Goal: Information Seeking & Learning: Learn about a topic

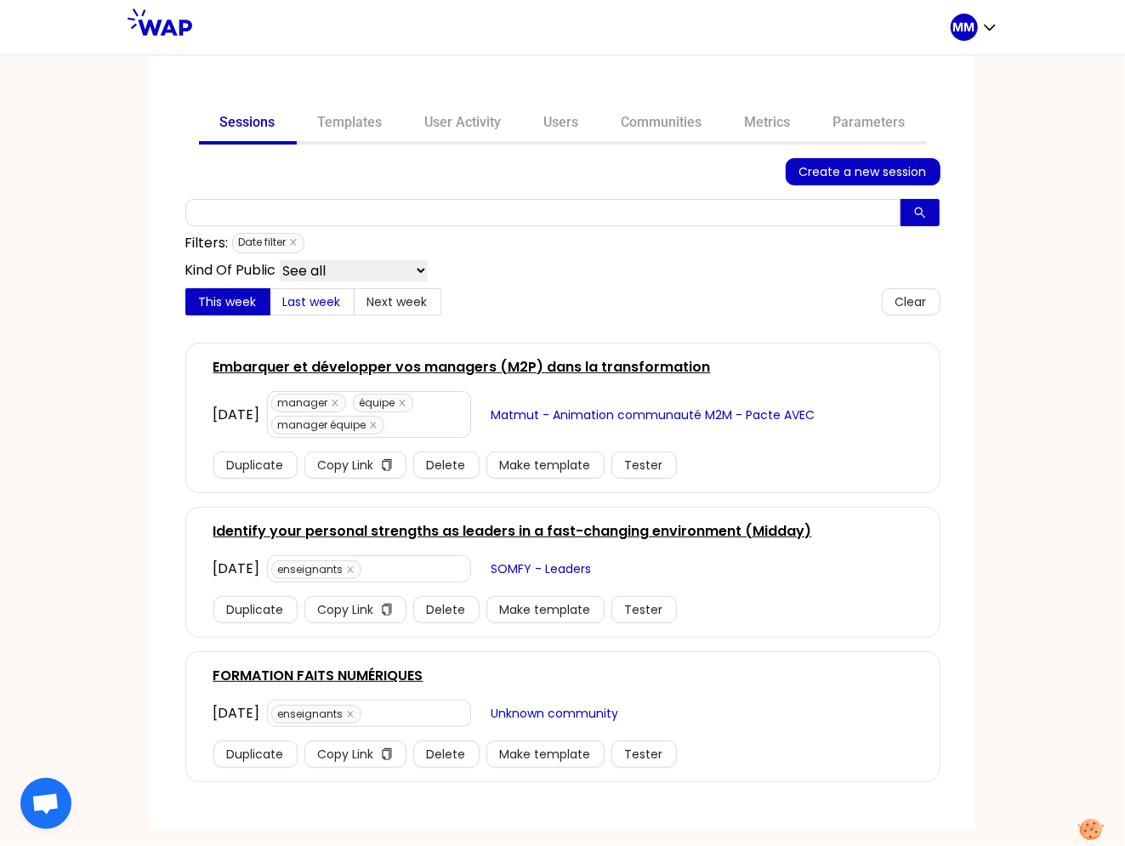
click at [310, 299] on span "Last week" at bounding box center [312, 301] width 58 height 17
click at [271, 306] on input "Last week" at bounding box center [271, 306] width 0 height 0
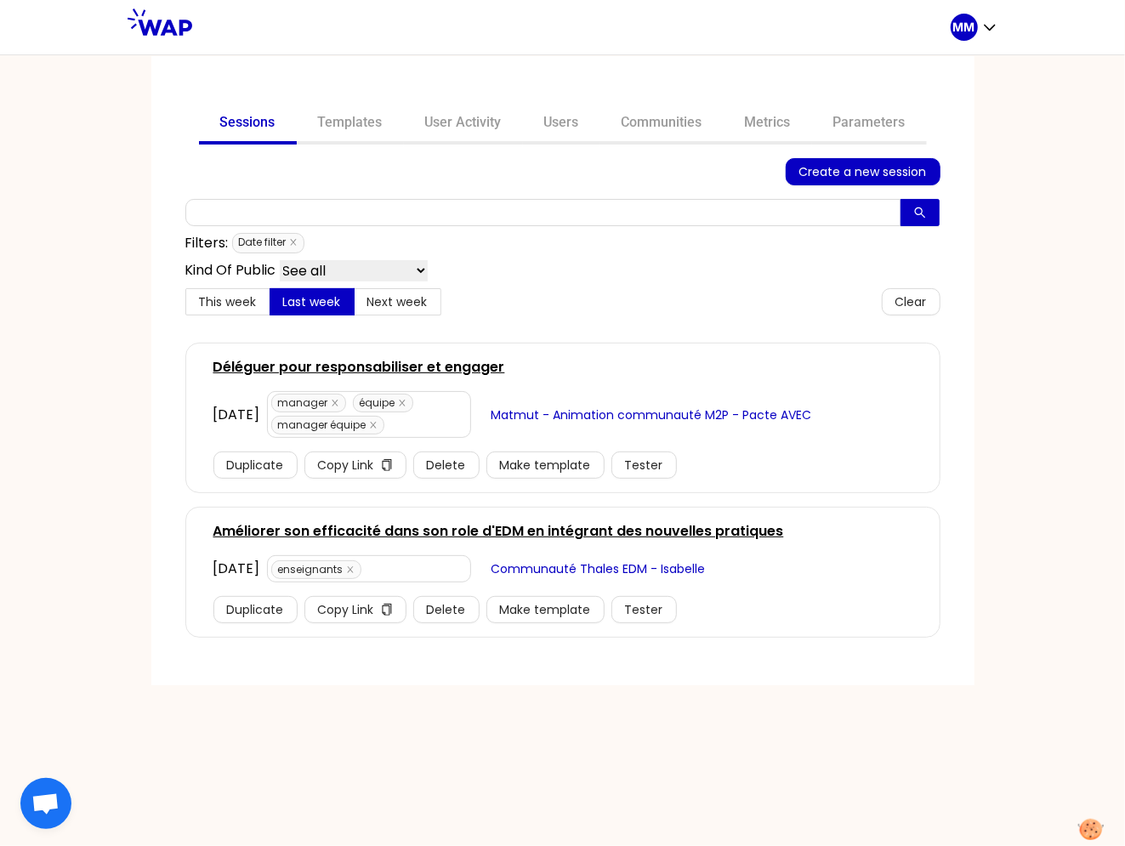
click at [427, 527] on link "Améliorer son efficacité dans son role d'EDM en intégrant des nouvelles pratiqu…" at bounding box center [499, 531] width 571 height 20
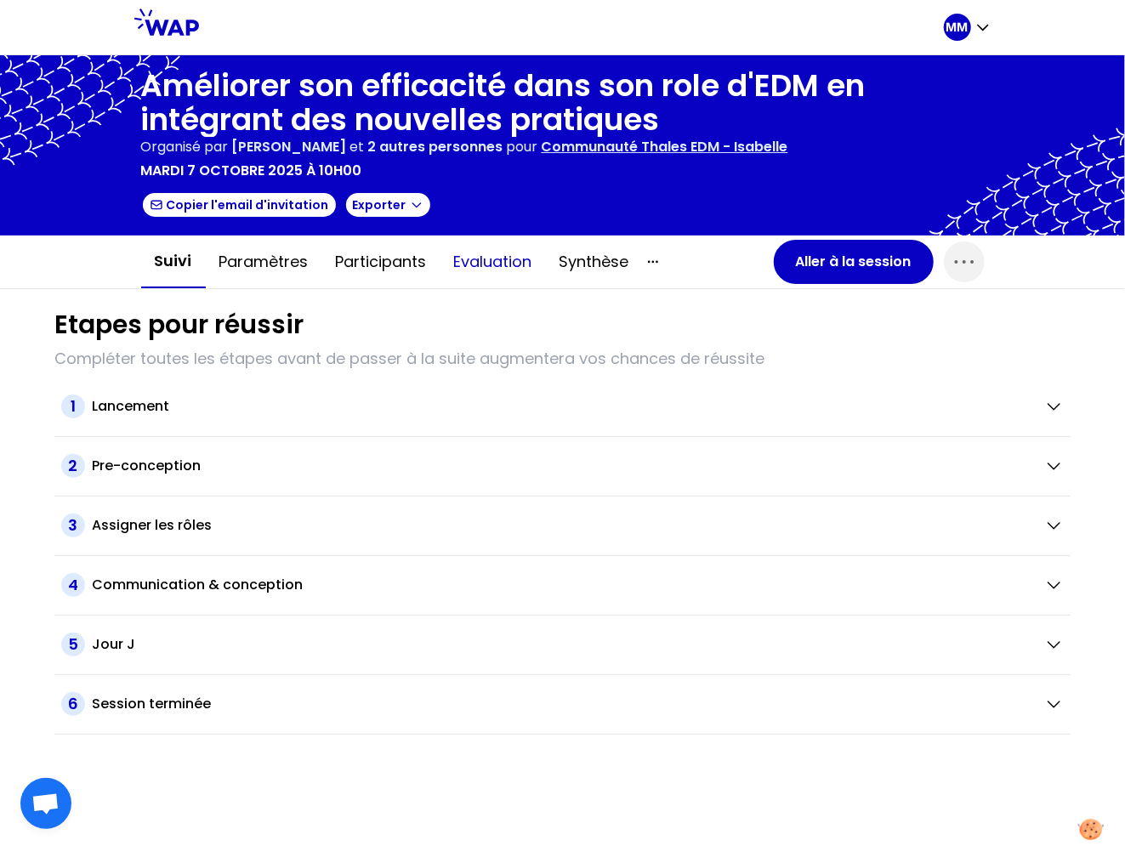
click at [484, 267] on button "Evaluation" at bounding box center [493, 261] width 105 height 51
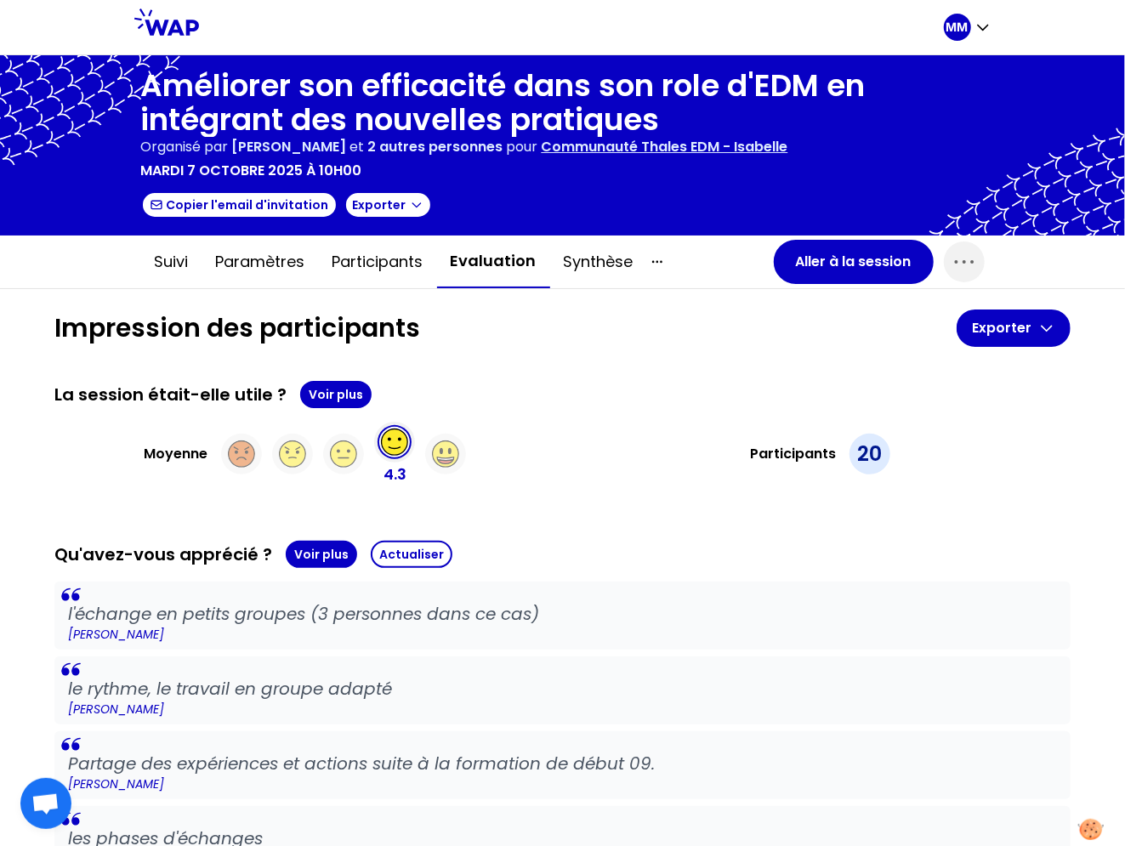
click at [649, 137] on p "Communauté Thales EDM - Isabelle" at bounding box center [665, 147] width 247 height 20
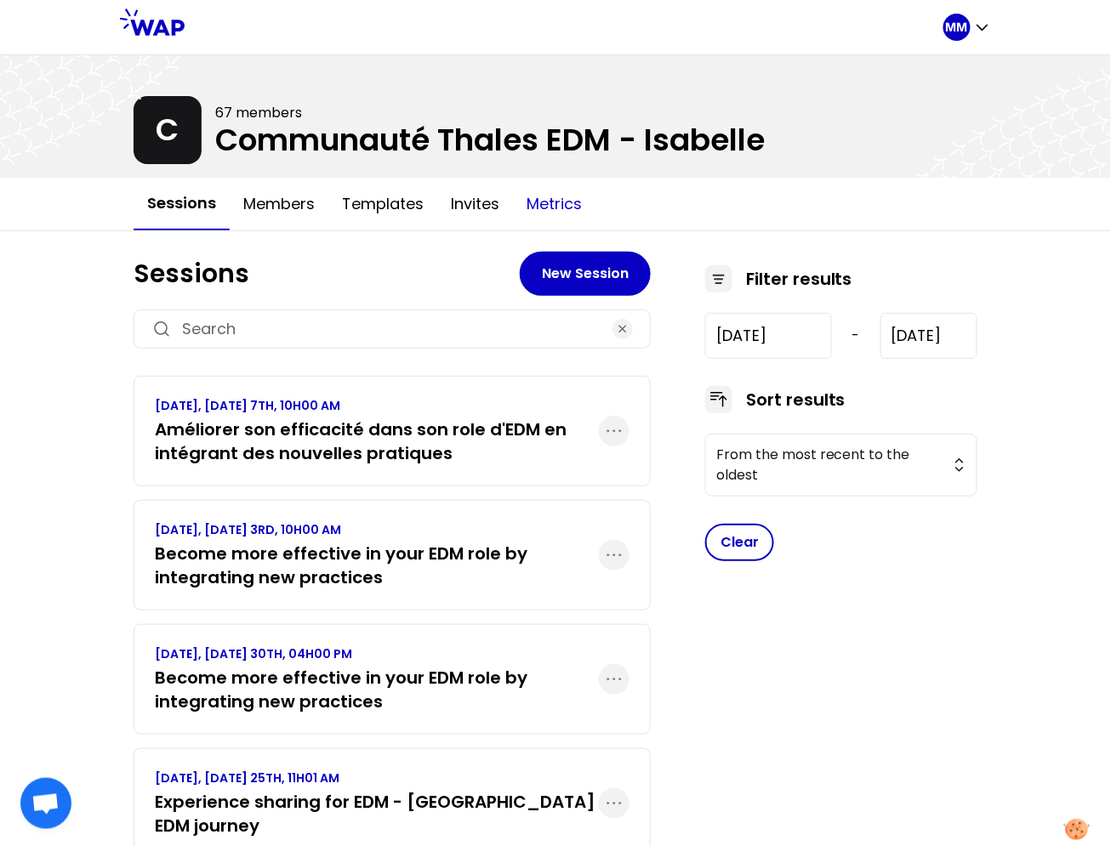
click at [546, 193] on button "Metrics" at bounding box center [554, 204] width 83 height 51
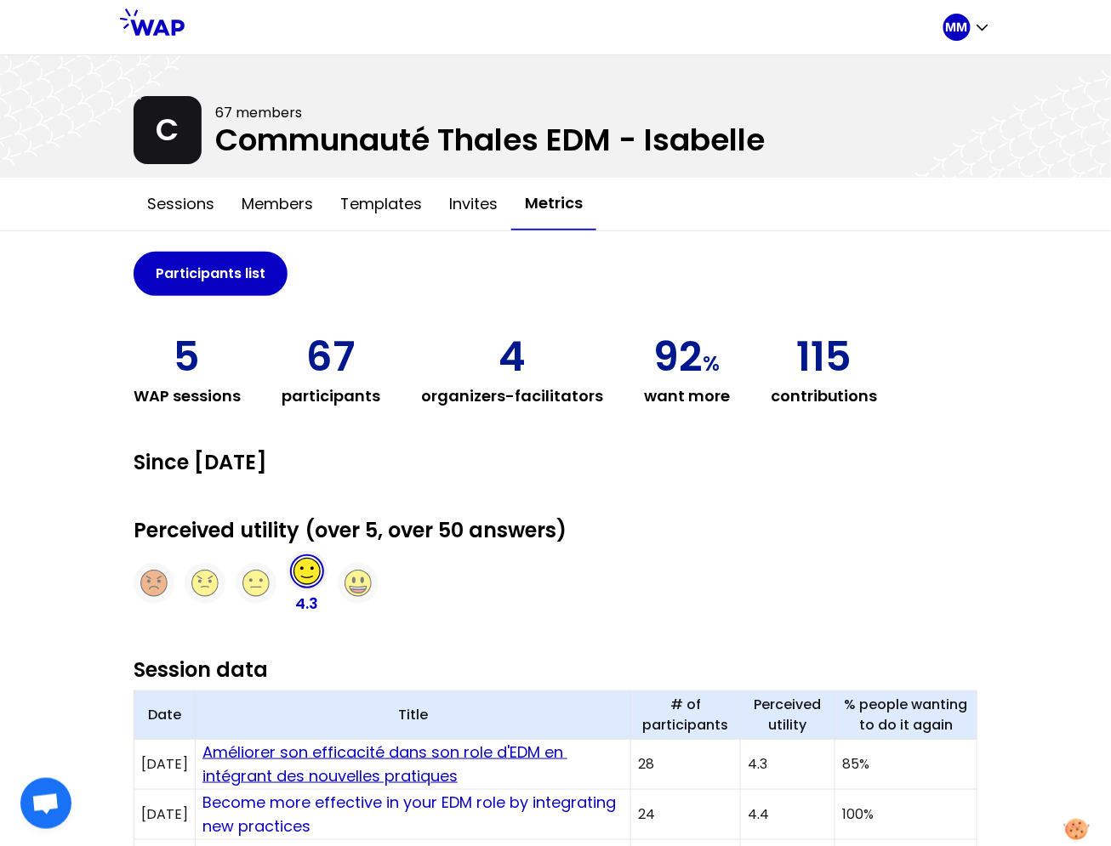
click at [388, 746] on link "Améliorer son efficacité dans son role d'EDM en intégrant des nouvelles pratiqu…" at bounding box center [384, 764] width 365 height 45
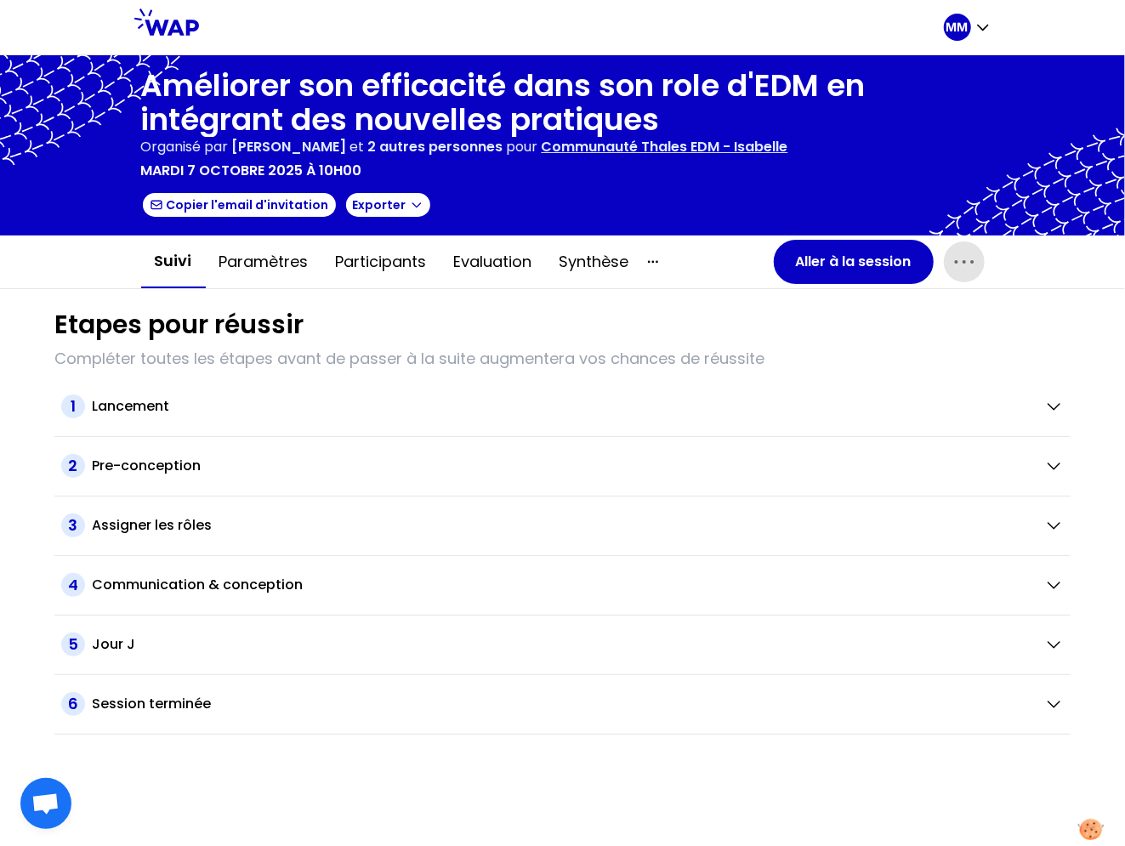
click at [971, 266] on icon "button" at bounding box center [964, 261] width 27 height 27
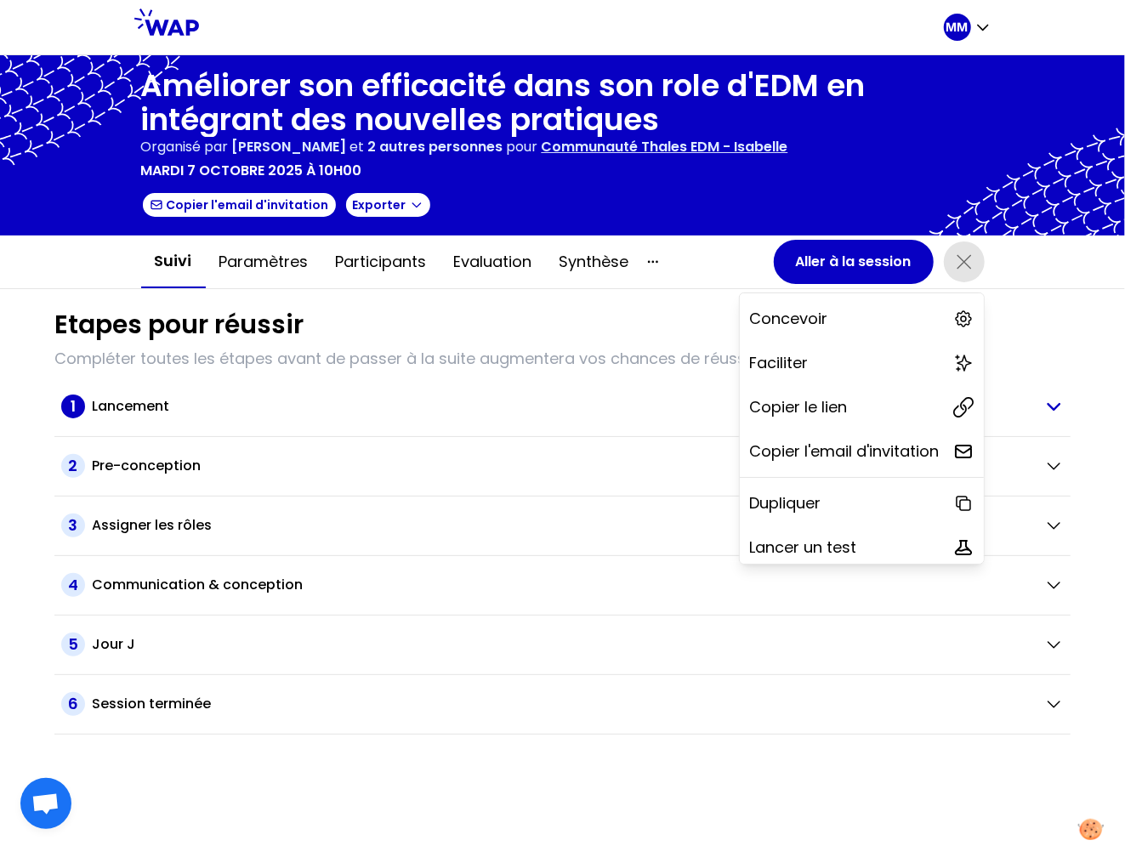
drag, startPoint x: 851, startPoint y: 391, endPoint x: 479, endPoint y: 411, distance: 372.3
click at [849, 392] on div "Copier le lien" at bounding box center [862, 407] width 244 height 37
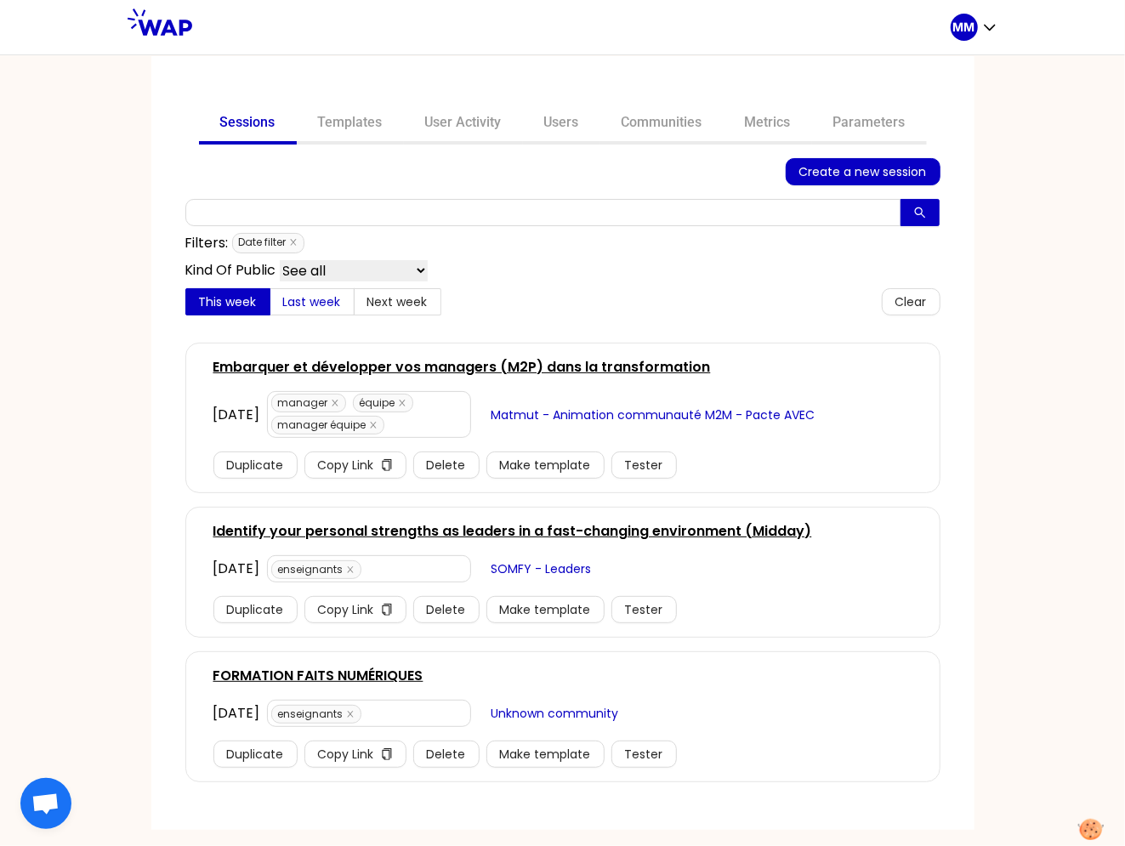
click at [304, 299] on span "Last week" at bounding box center [312, 301] width 58 height 17
click at [271, 306] on input "Last week" at bounding box center [271, 306] width 0 height 0
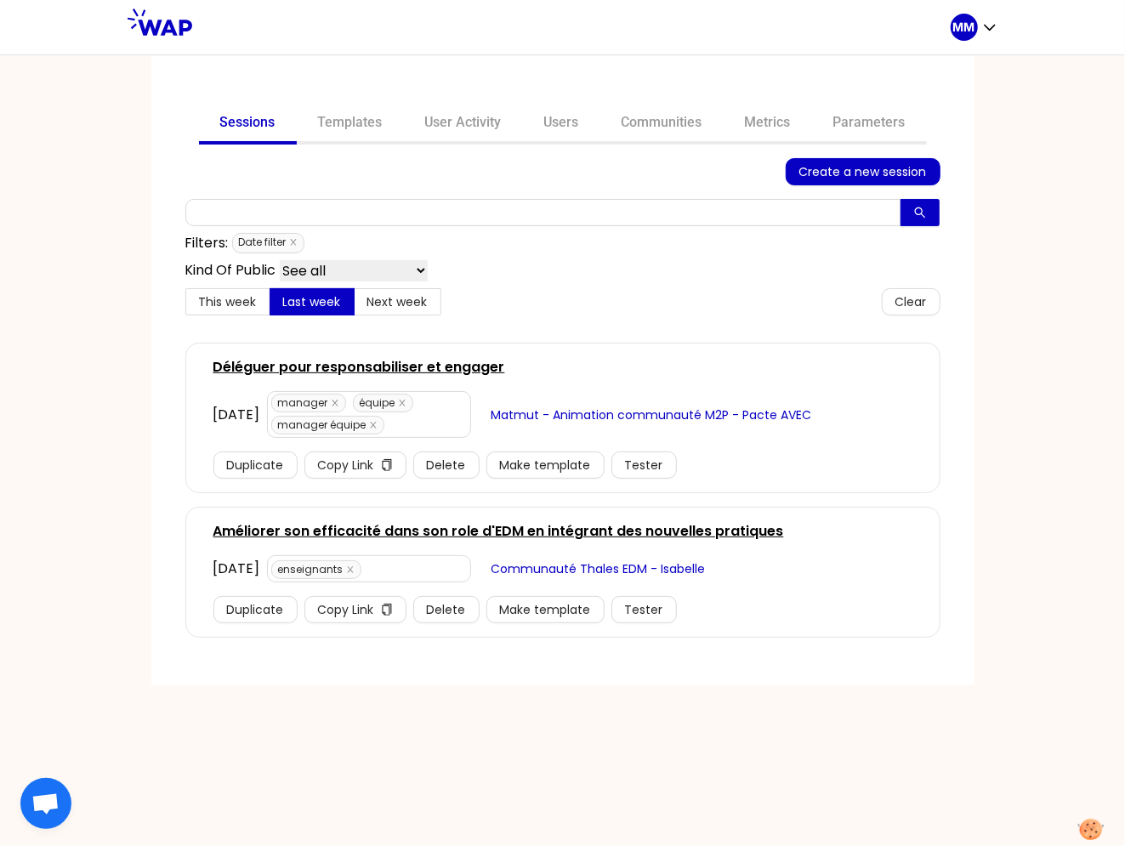
click at [361, 528] on link "Améliorer son efficacité dans son role d'EDM en intégrant des nouvelles pratiqu…" at bounding box center [499, 531] width 571 height 20
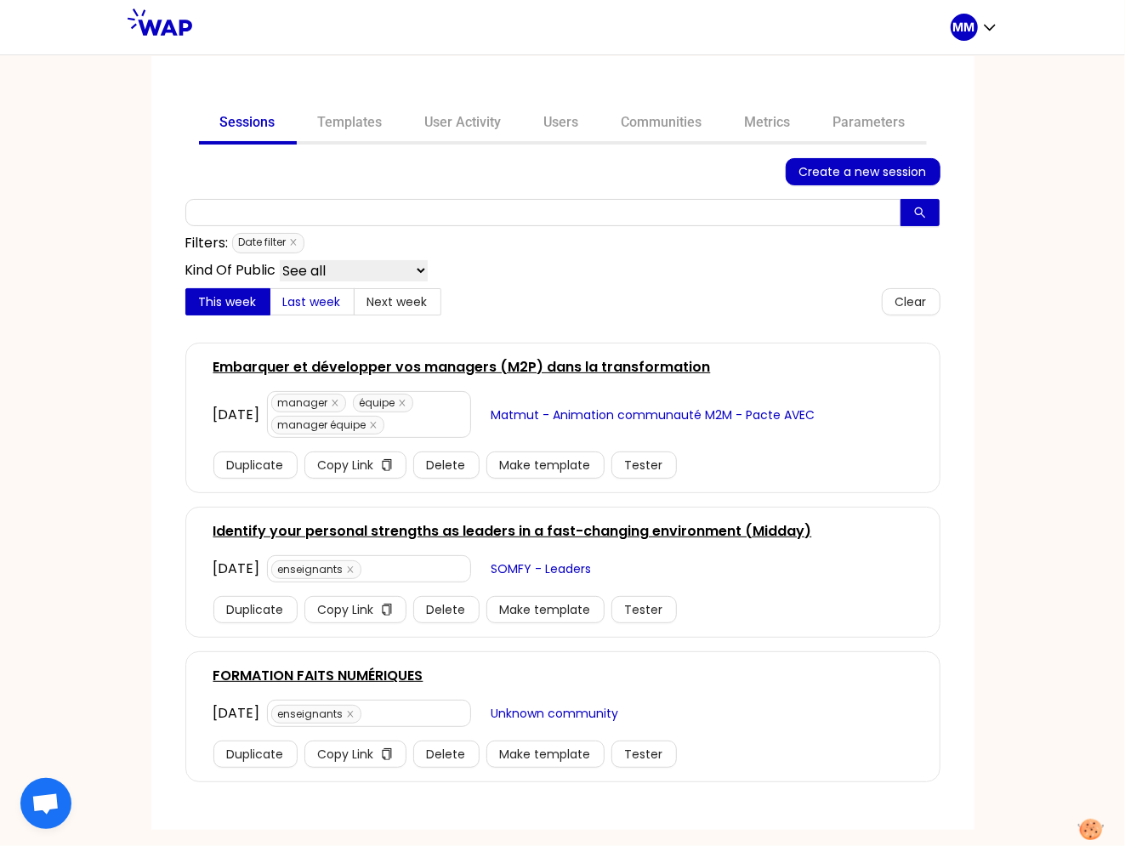
click at [310, 304] on span "Last week" at bounding box center [312, 301] width 58 height 17
click at [271, 306] on input "Last week" at bounding box center [271, 306] width 0 height 0
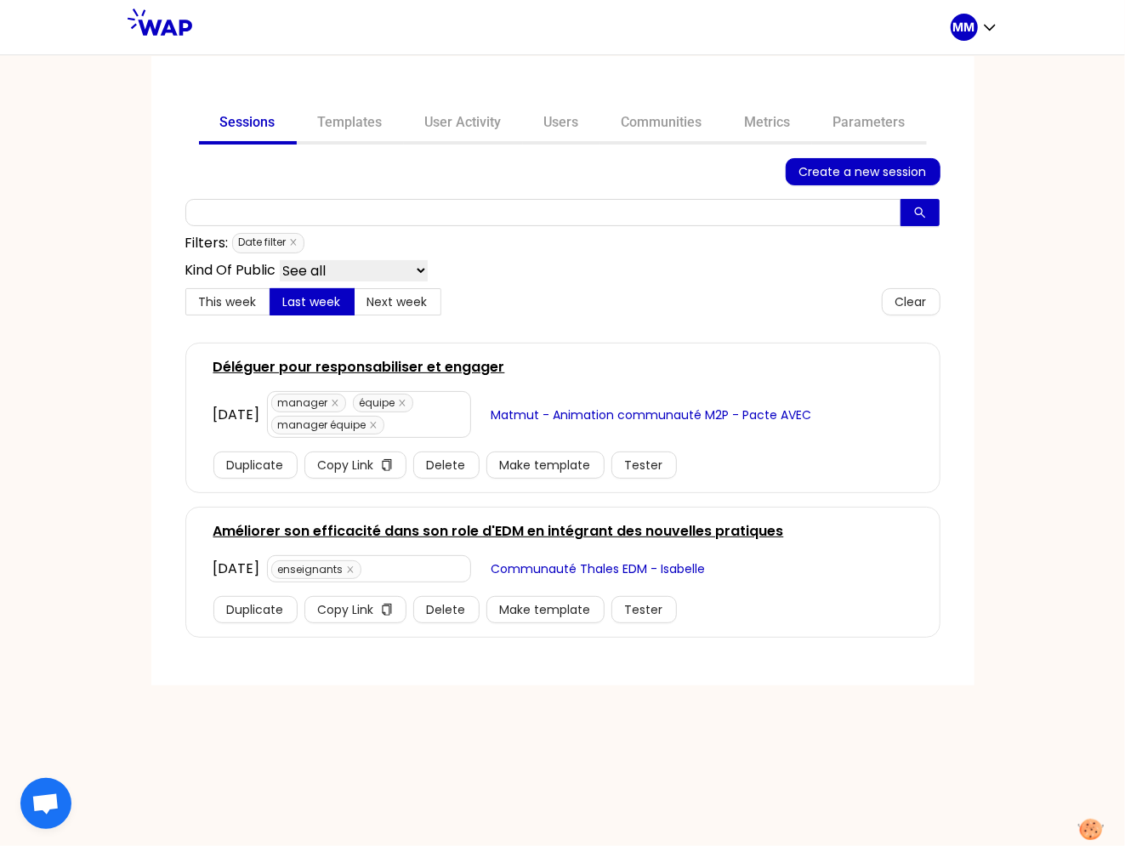
click at [310, 365] on link "Déléguer pour responsabiliser et engager" at bounding box center [360, 367] width 292 height 20
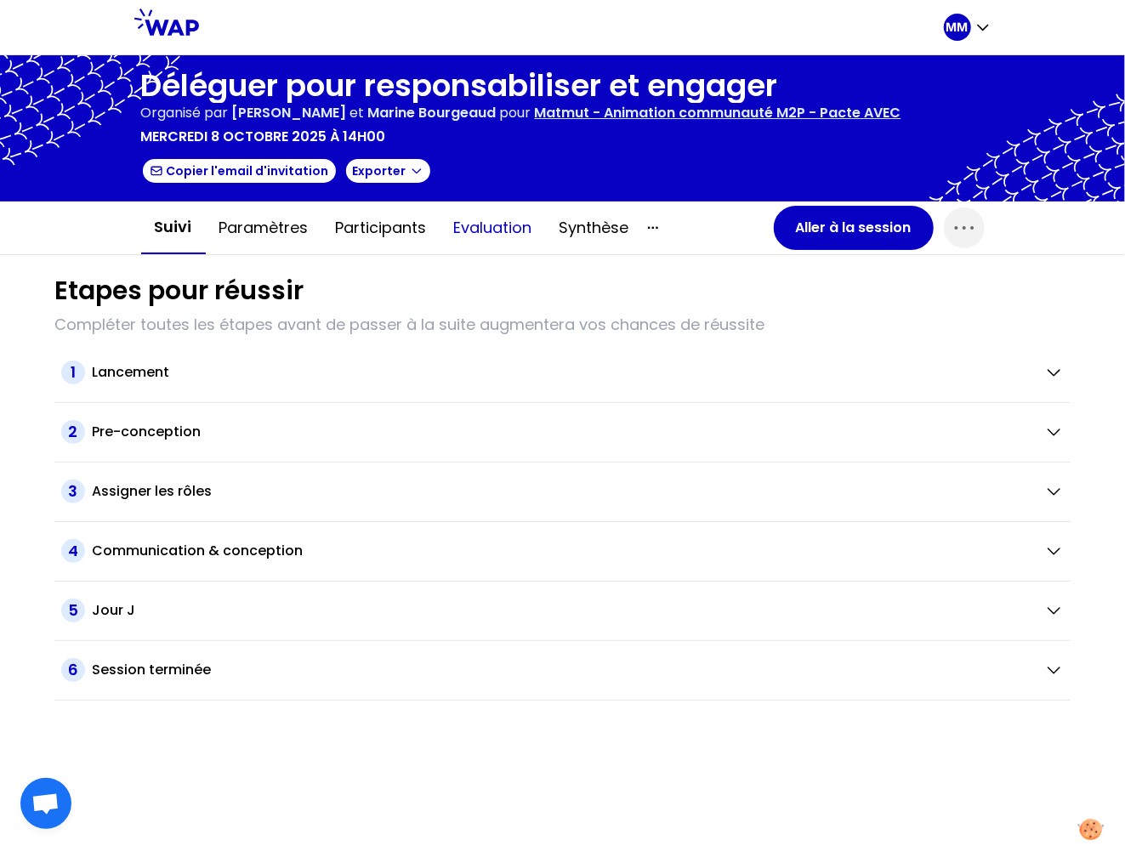
click at [504, 235] on button "Evaluation" at bounding box center [493, 227] width 105 height 51
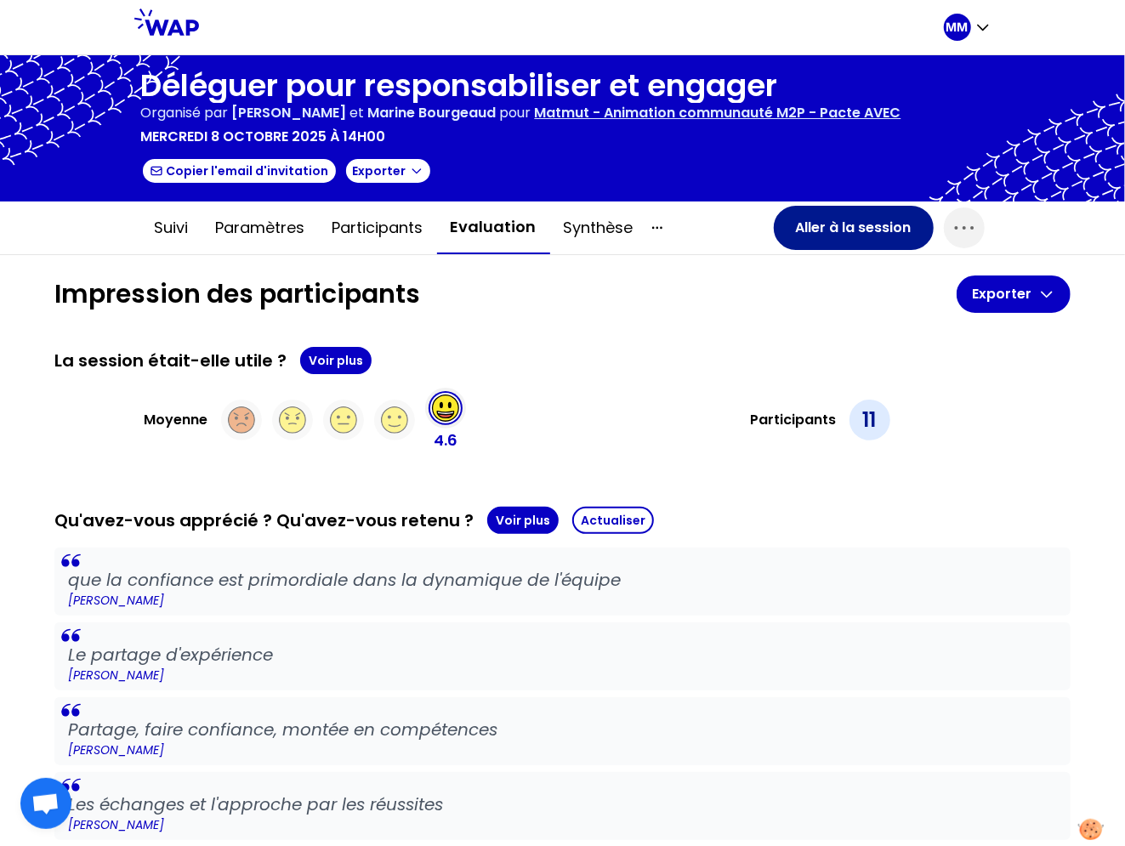
click at [853, 228] on button "Aller à la session" at bounding box center [854, 228] width 160 height 44
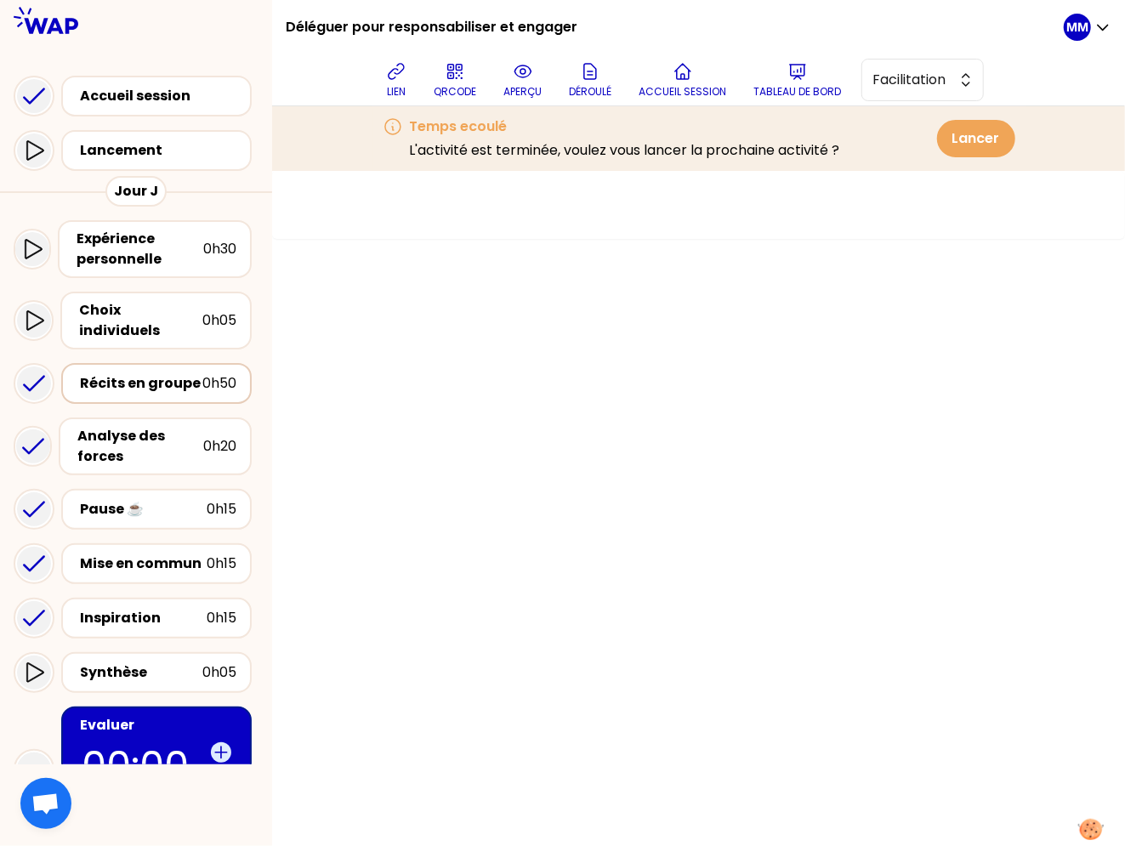
drag, startPoint x: 183, startPoint y: 370, endPoint x: 243, endPoint y: 358, distance: 61.6
click at [183, 373] on div "Récits en groupe" at bounding box center [141, 383] width 123 height 20
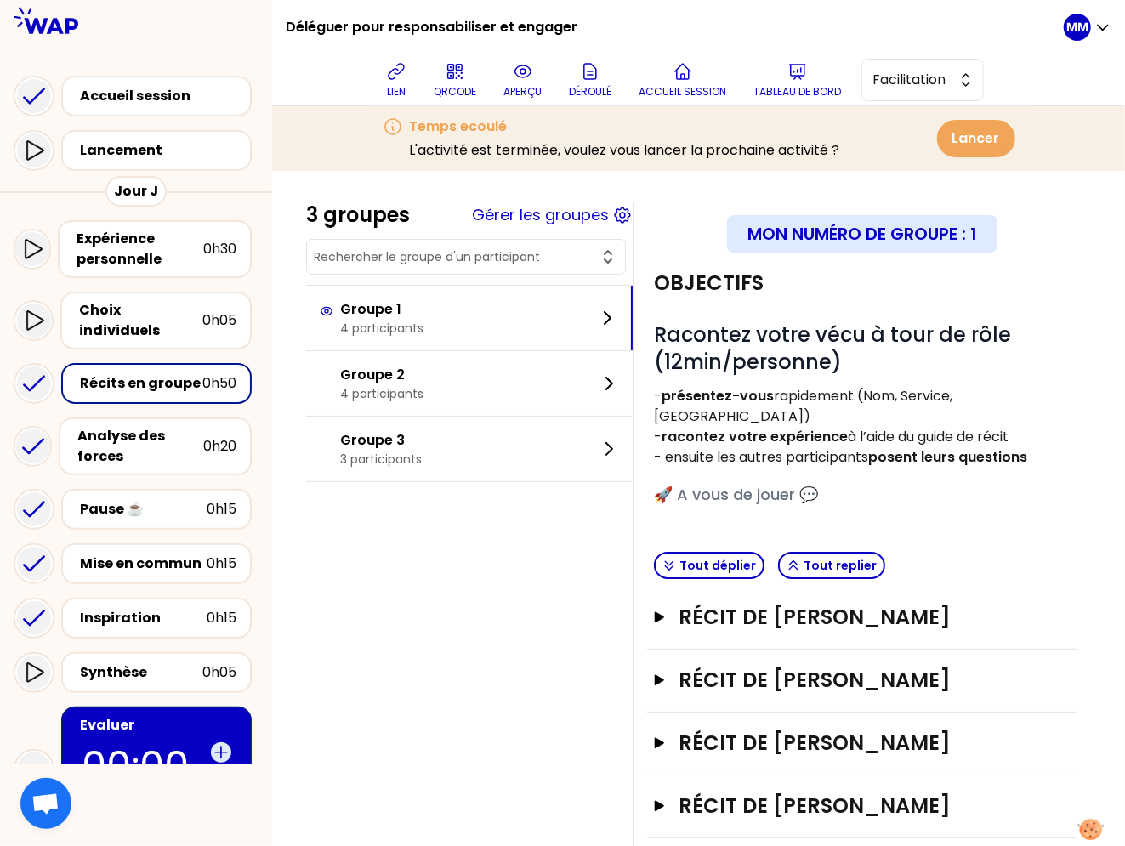
drag, startPoint x: 157, startPoint y: 46, endPoint x: 57, endPoint y: 13, distance: 105.7
click at [157, 46] on div "Accueil session Lancement Jour J Expérience personnelle 0h30 Choix individuels …" at bounding box center [136, 516] width 272 height 949
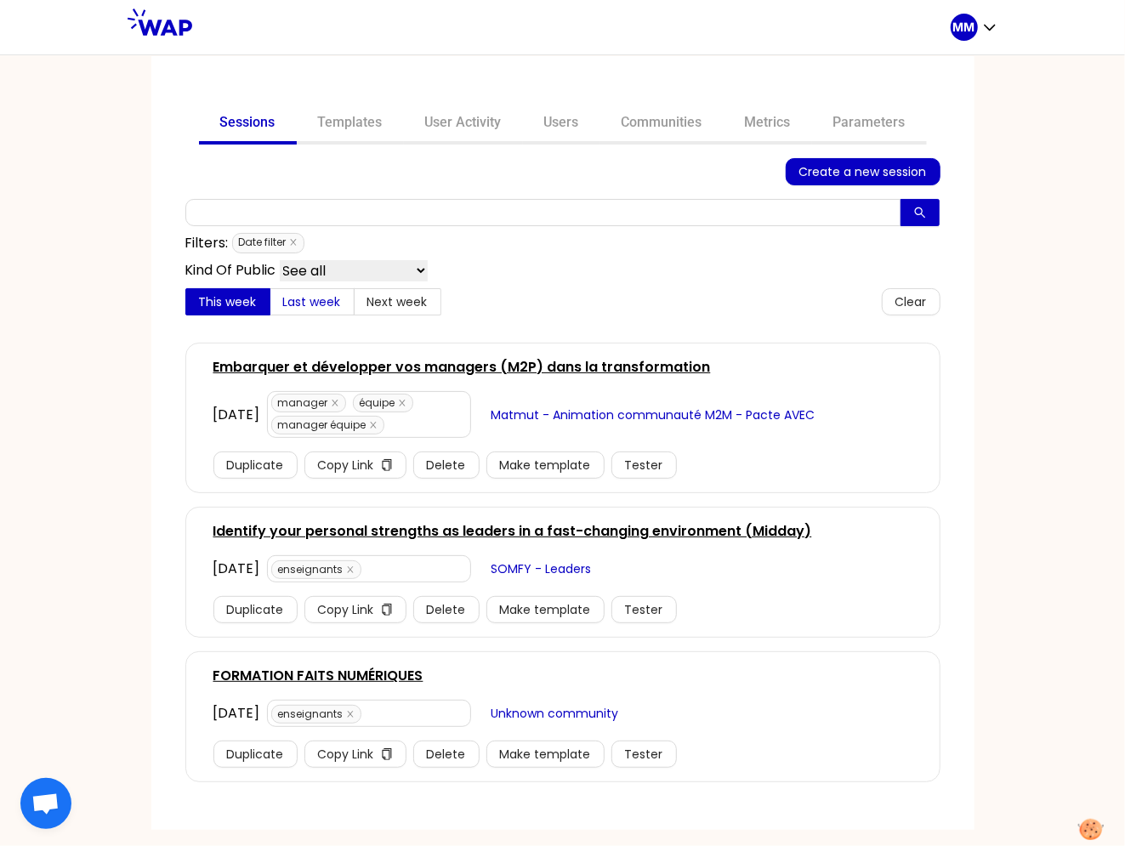
click at [317, 296] on span "Last week" at bounding box center [312, 301] width 58 height 17
click at [271, 306] on input "Last week" at bounding box center [271, 306] width 0 height 0
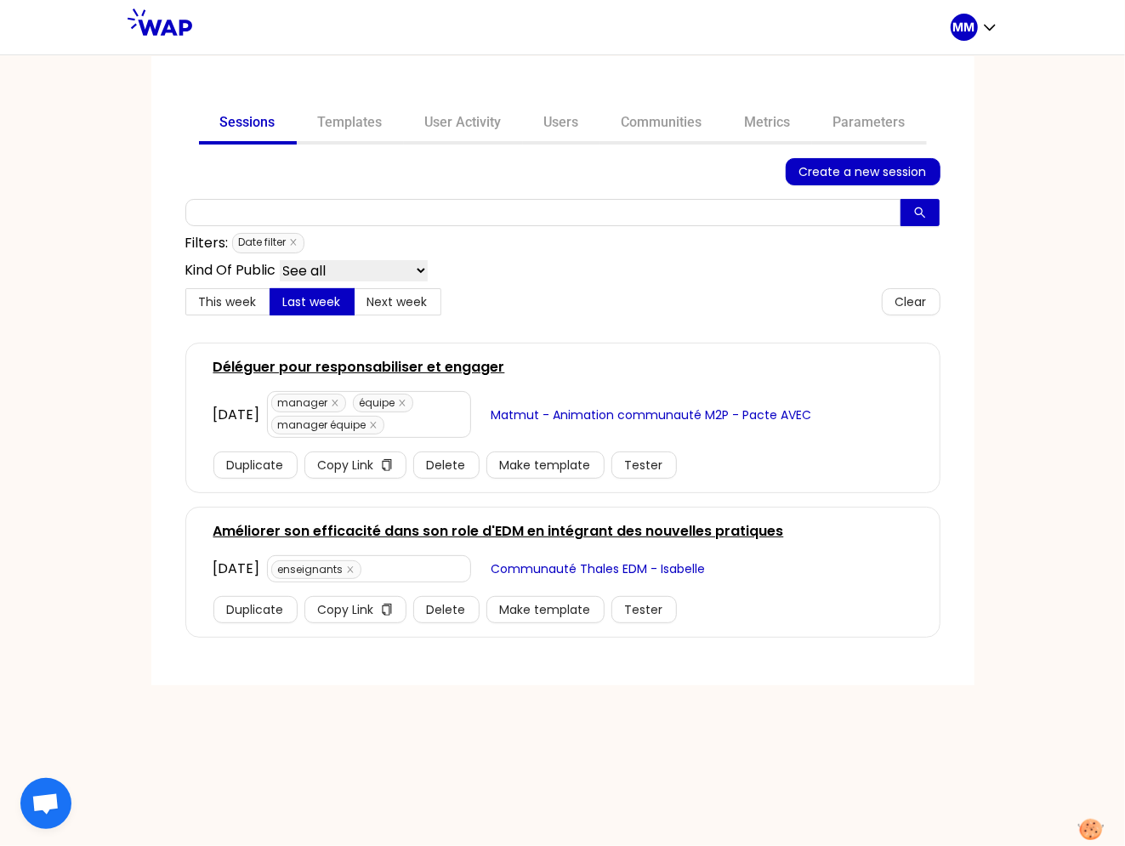
click at [322, 527] on link "Améliorer son efficacité dans son role d'EDM en intégrant des nouvelles pratiqu…" at bounding box center [499, 531] width 571 height 20
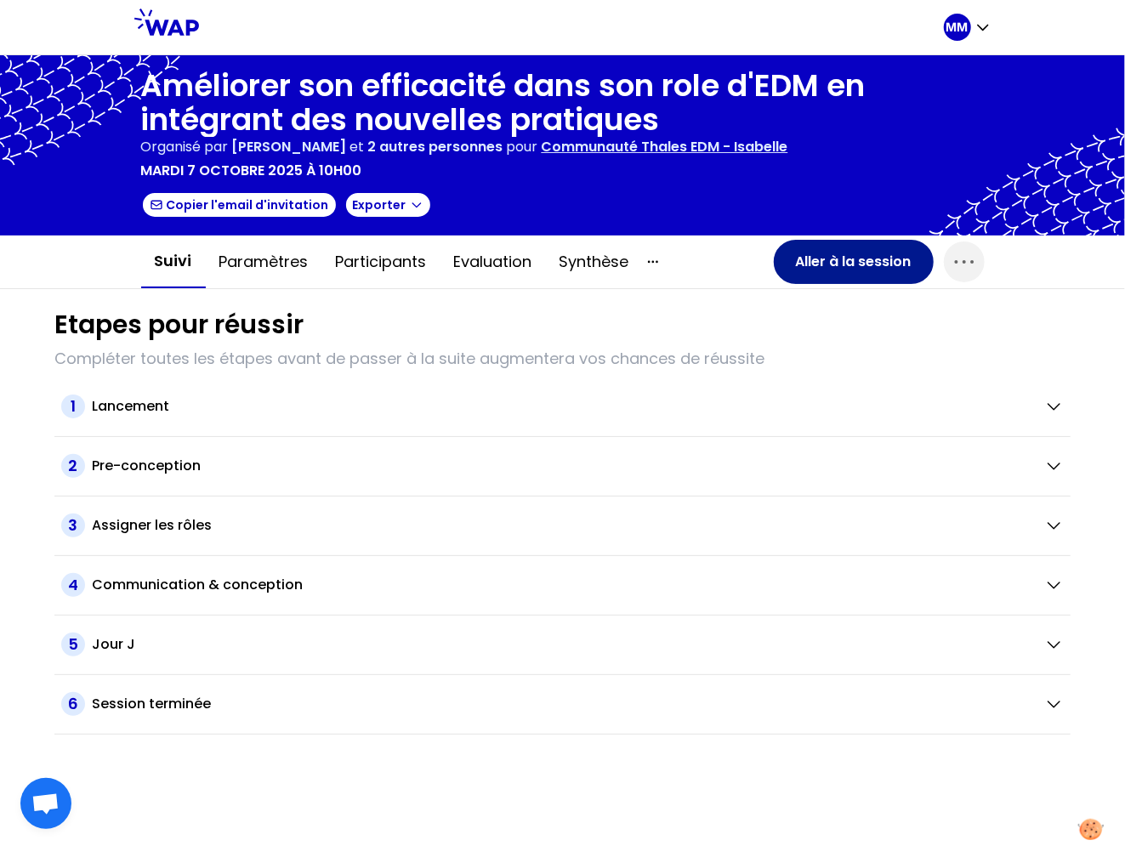
click at [880, 266] on button "Aller à la session" at bounding box center [854, 262] width 160 height 44
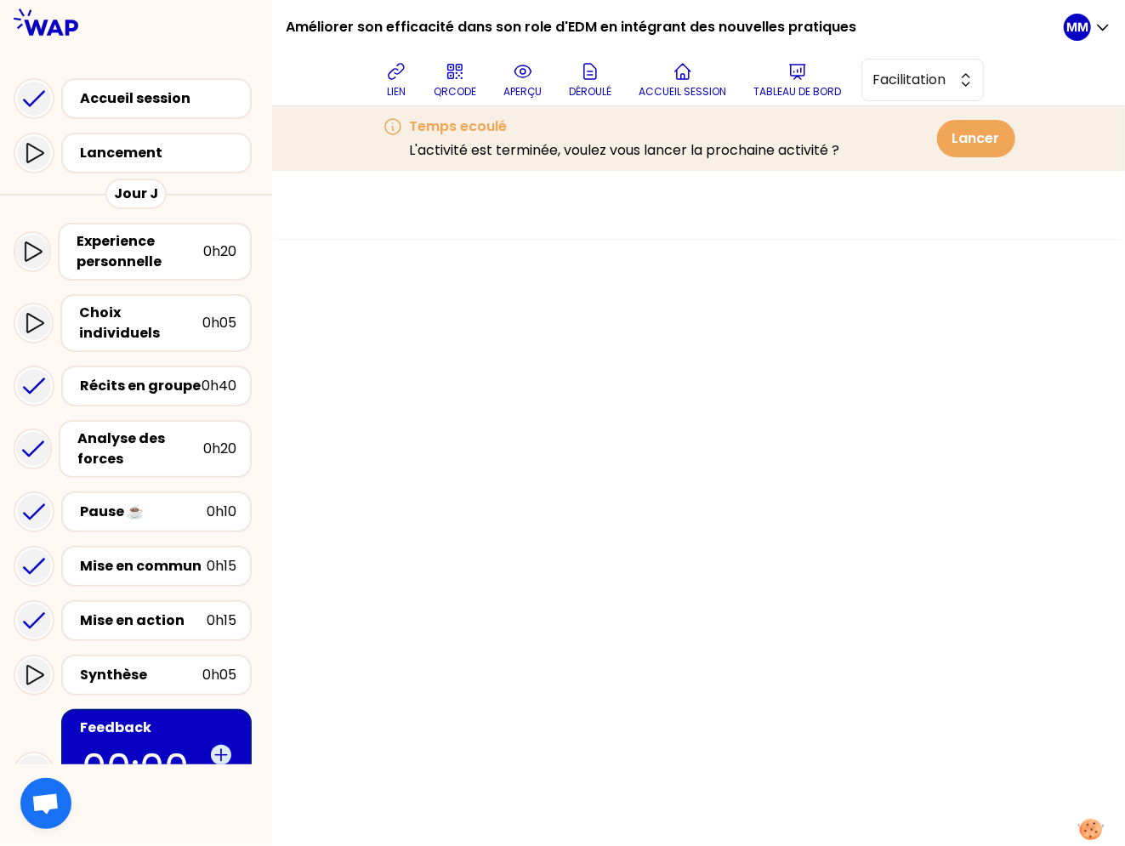
drag, startPoint x: 150, startPoint y: 366, endPoint x: 242, endPoint y: 336, distance: 96.6
click at [151, 376] on div "Récits en groupe" at bounding box center [141, 386] width 122 height 20
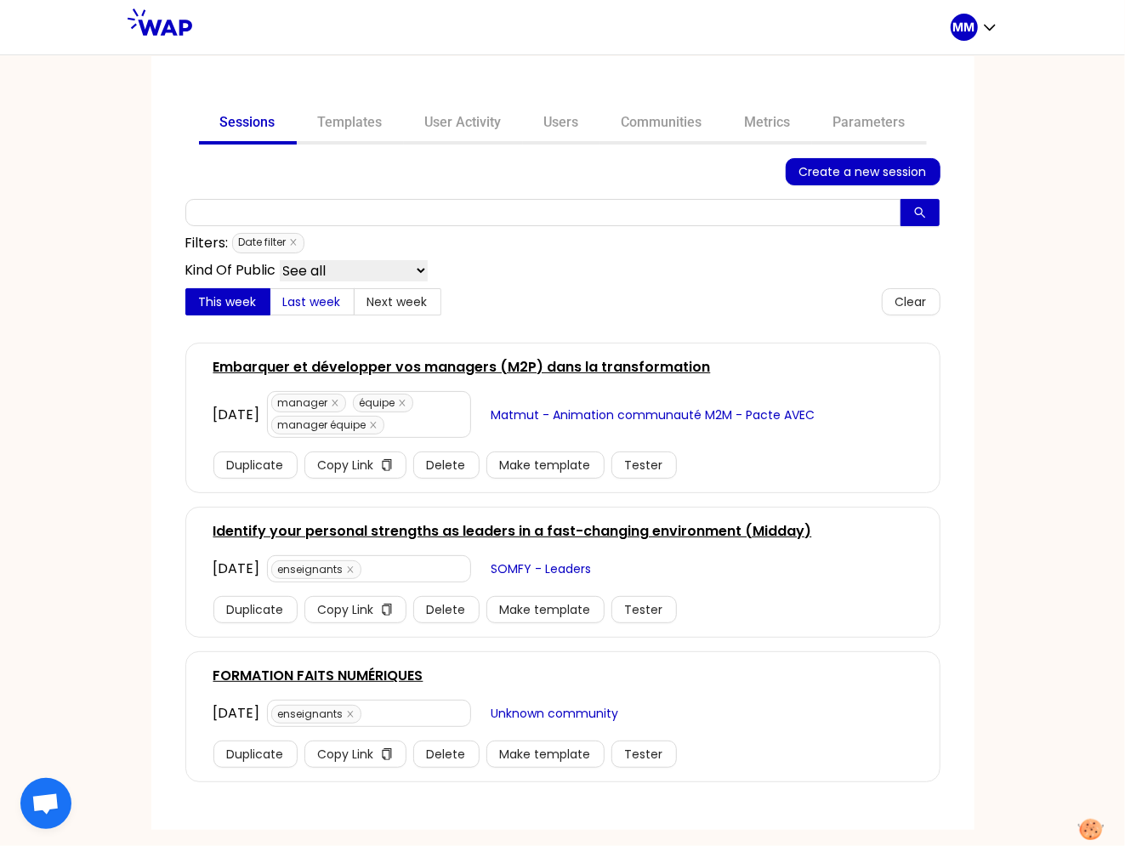
click at [308, 293] on span "Last week" at bounding box center [312, 301] width 58 height 17
click at [271, 306] on input "Last week" at bounding box center [271, 306] width 0 height 0
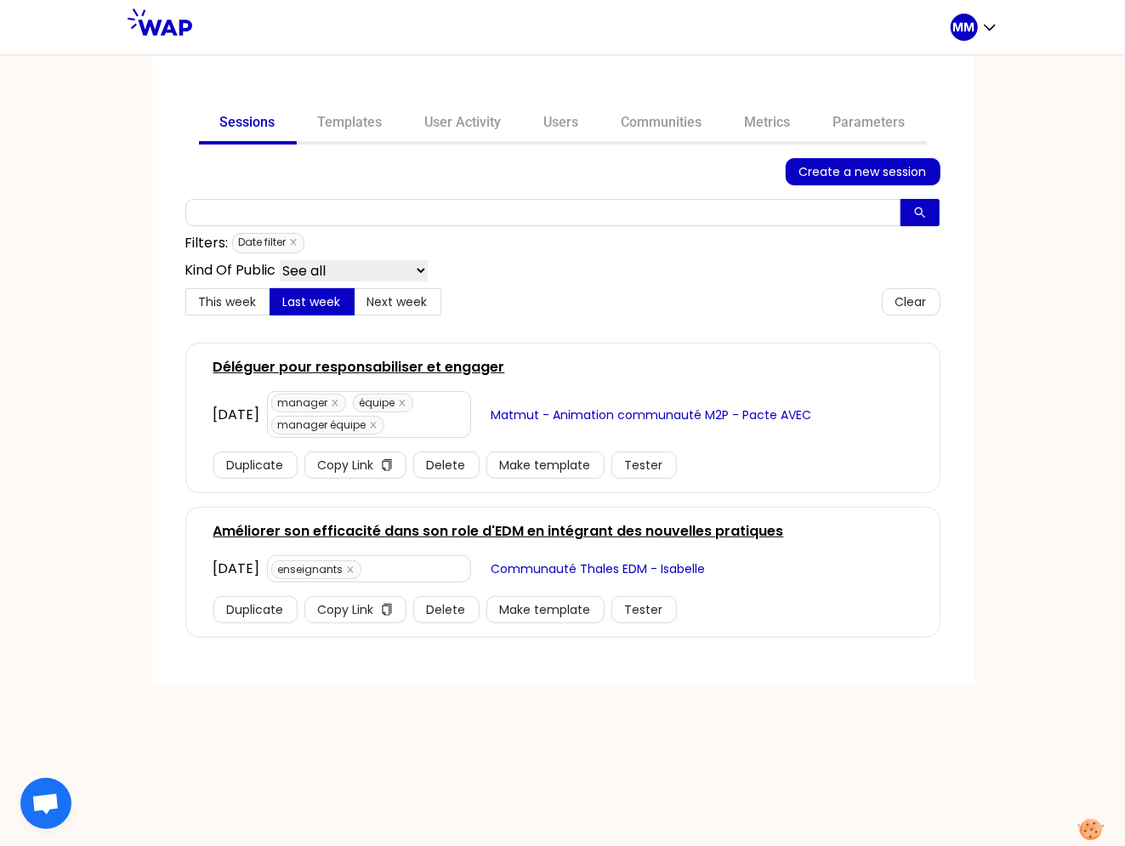
click at [320, 357] on link "Déléguer pour responsabiliser et engager" at bounding box center [360, 367] width 292 height 20
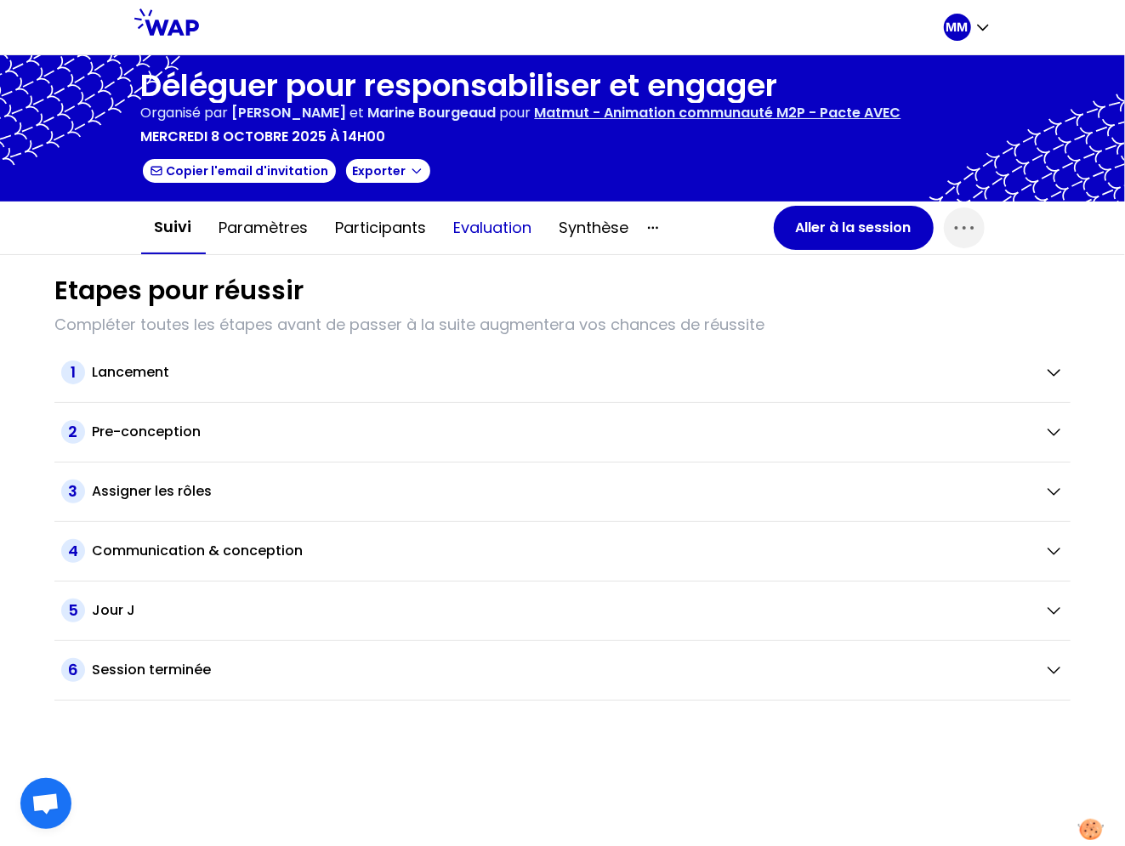
click at [493, 226] on button "Evaluation" at bounding box center [493, 227] width 105 height 51
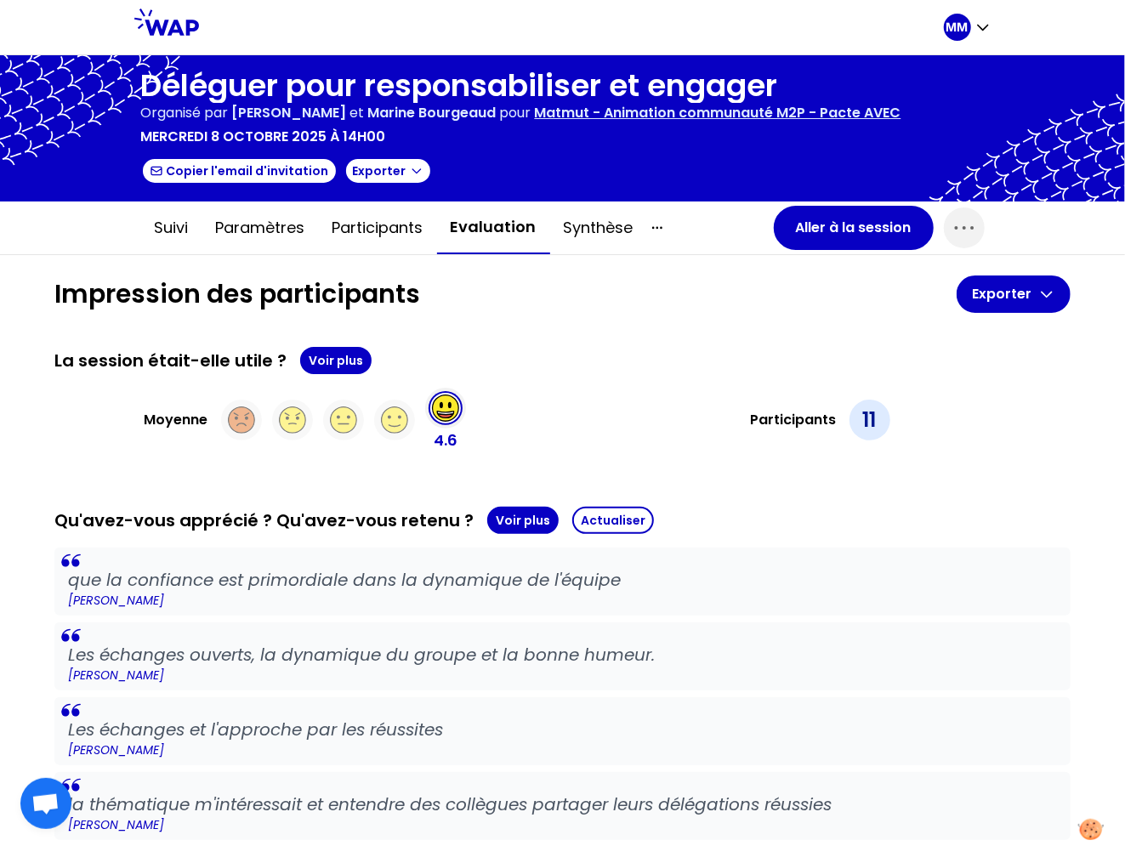
click at [715, 117] on p "Matmut - Animation communauté M2P - Pacte AVEC" at bounding box center [718, 113] width 367 height 20
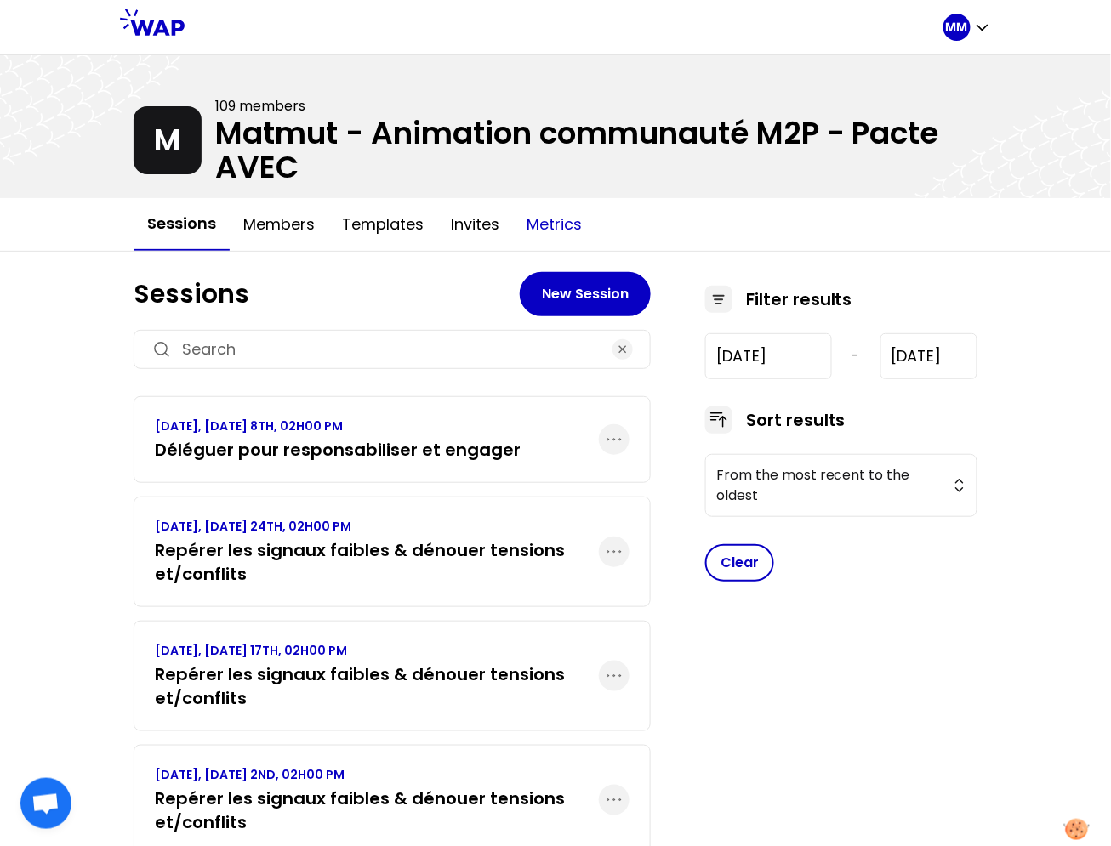
click at [578, 221] on button "Metrics" at bounding box center [554, 224] width 83 height 51
click at [342, 444] on h3 "Déléguer pour responsabiliser et engager" at bounding box center [338, 450] width 366 height 24
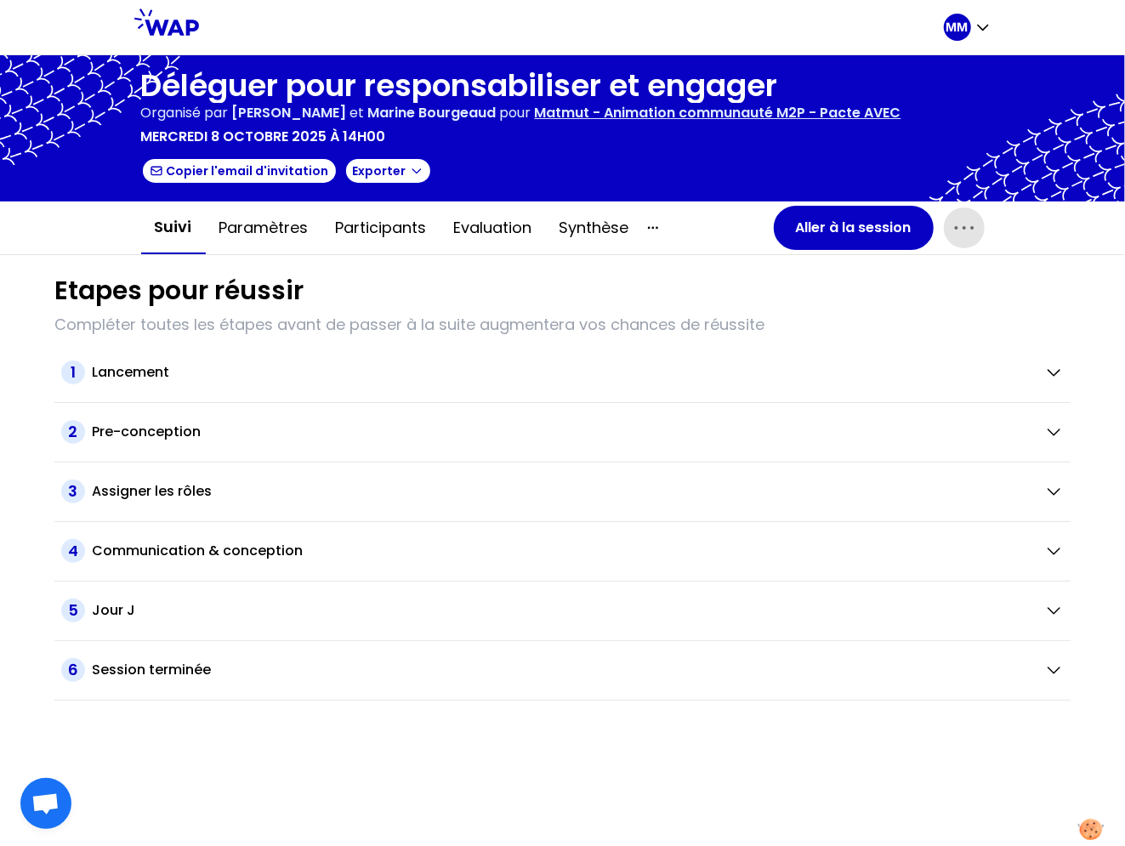
click at [977, 236] on icon "button" at bounding box center [964, 227] width 27 height 27
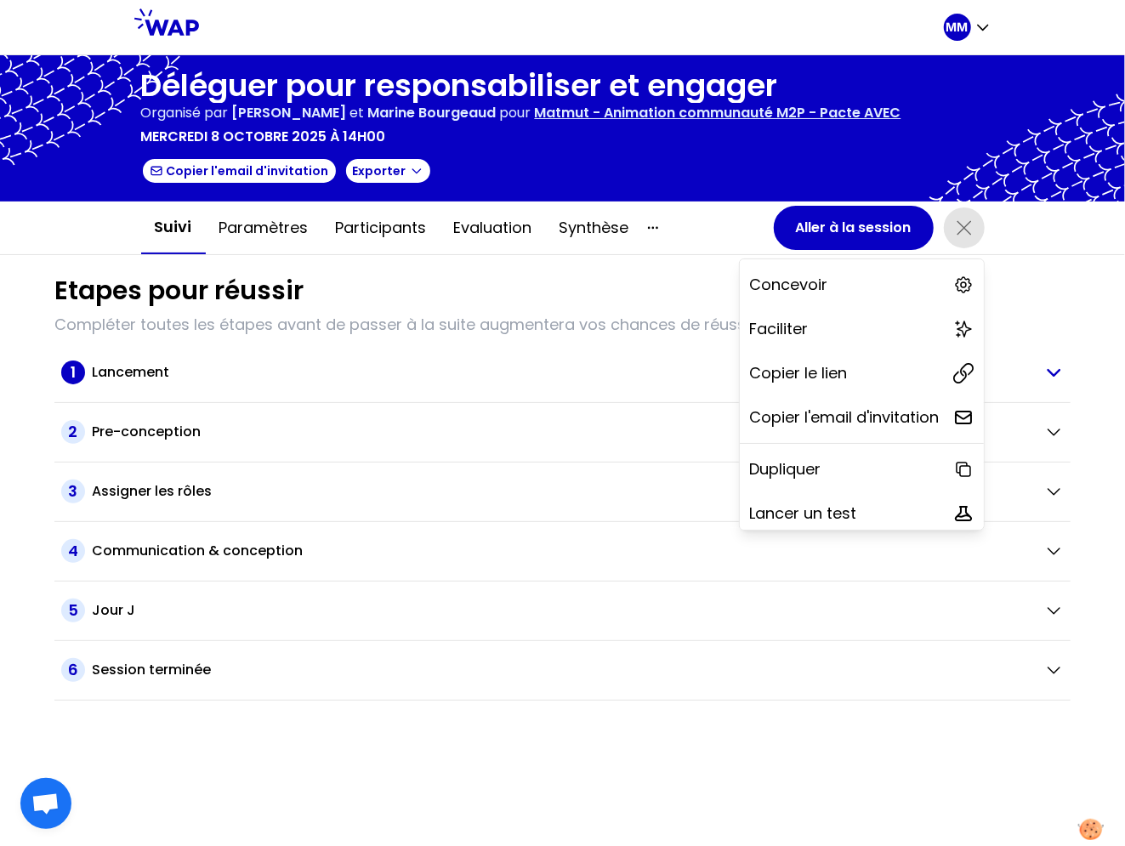
drag, startPoint x: 899, startPoint y: 367, endPoint x: 491, endPoint y: 369, distance: 408.4
click at [899, 367] on div "Copier le lien" at bounding box center [862, 373] width 244 height 37
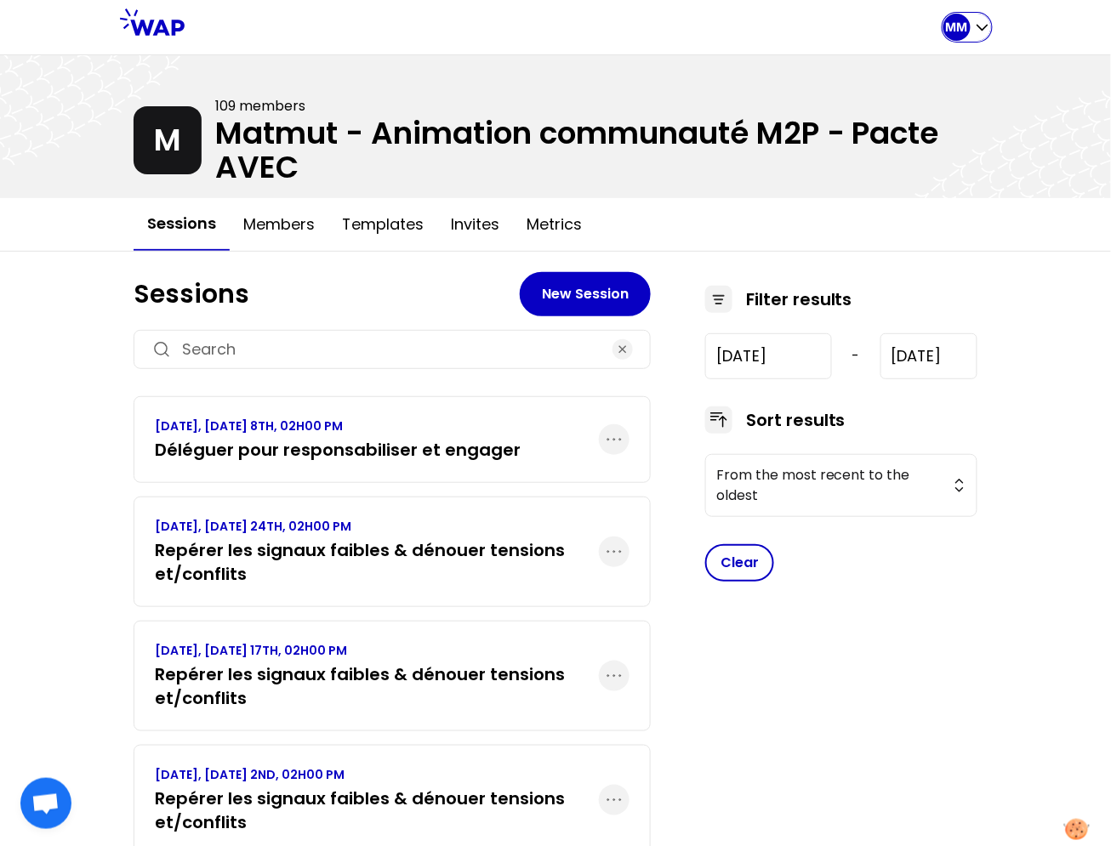
click at [960, 21] on p "MM" at bounding box center [957, 27] width 22 height 17
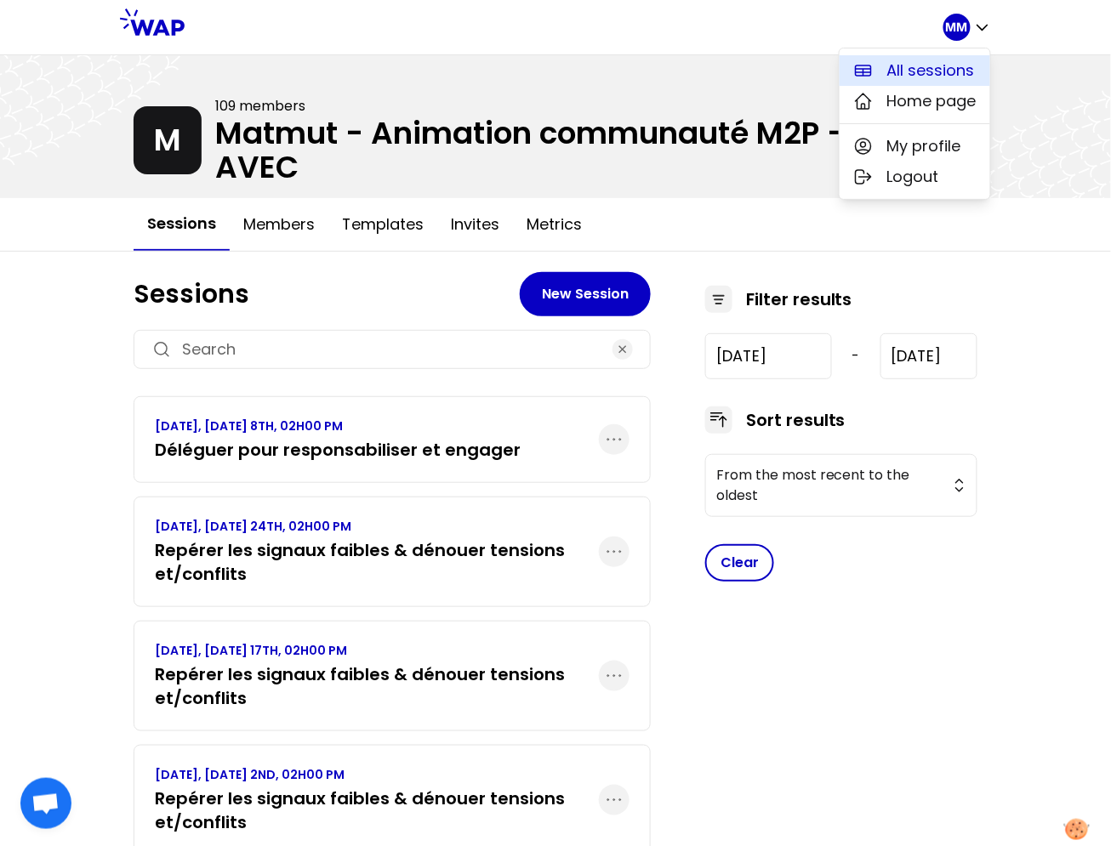
click at [916, 68] on span "All sessions" at bounding box center [931, 71] width 88 height 24
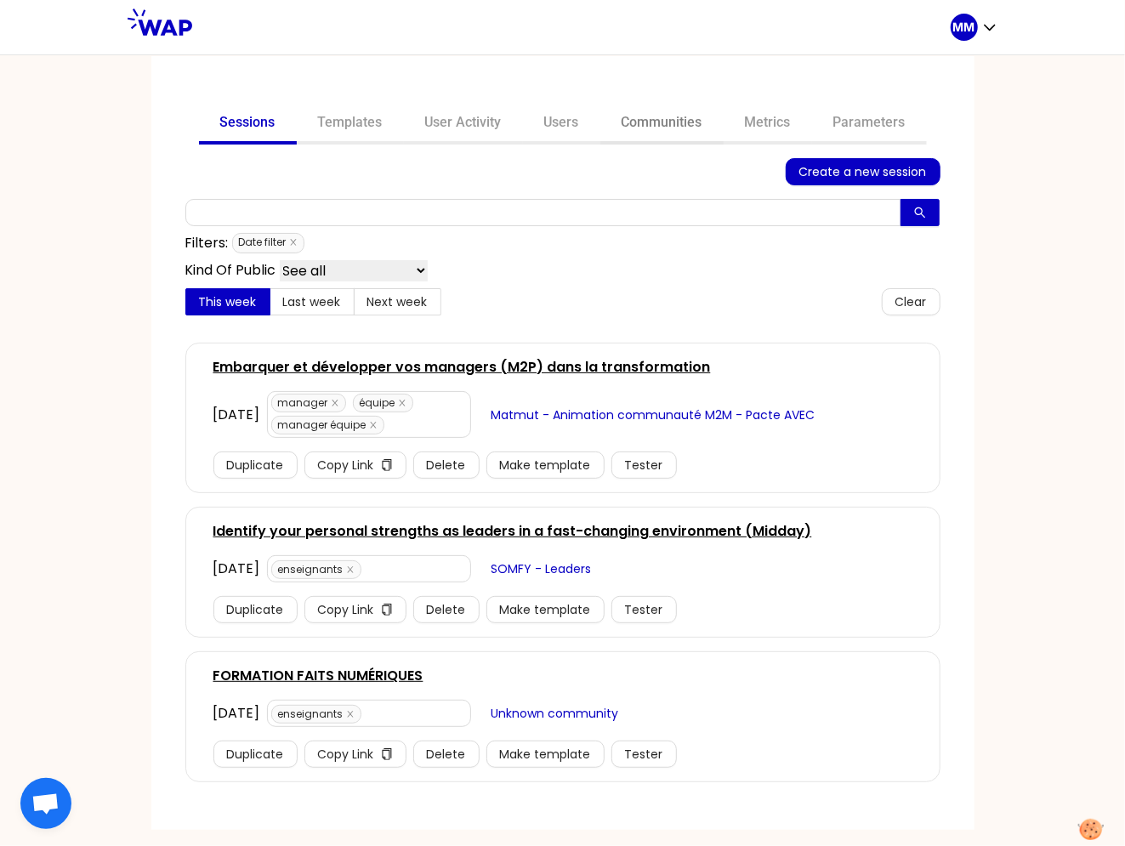
click at [651, 129] on link "Communities" at bounding box center [662, 124] width 123 height 41
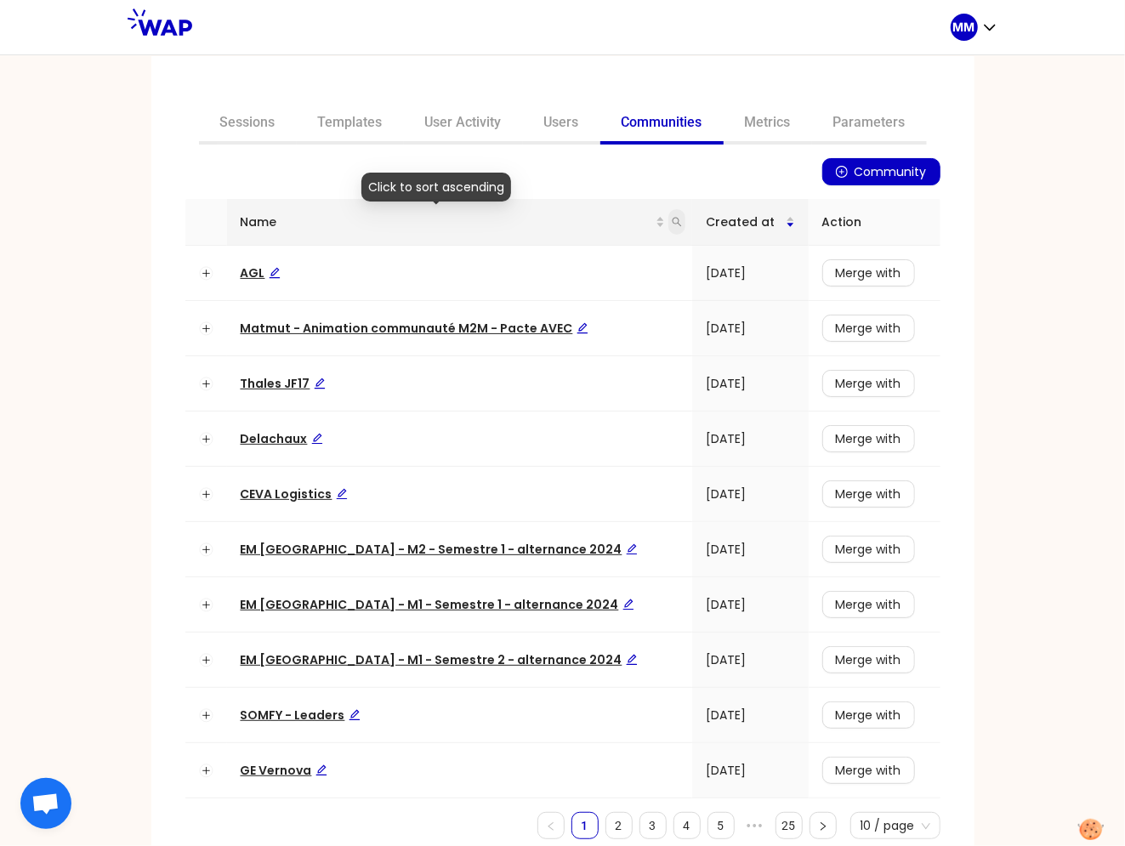
click at [672, 225] on icon "search" at bounding box center [677, 222] width 10 height 10
type input "pratique"
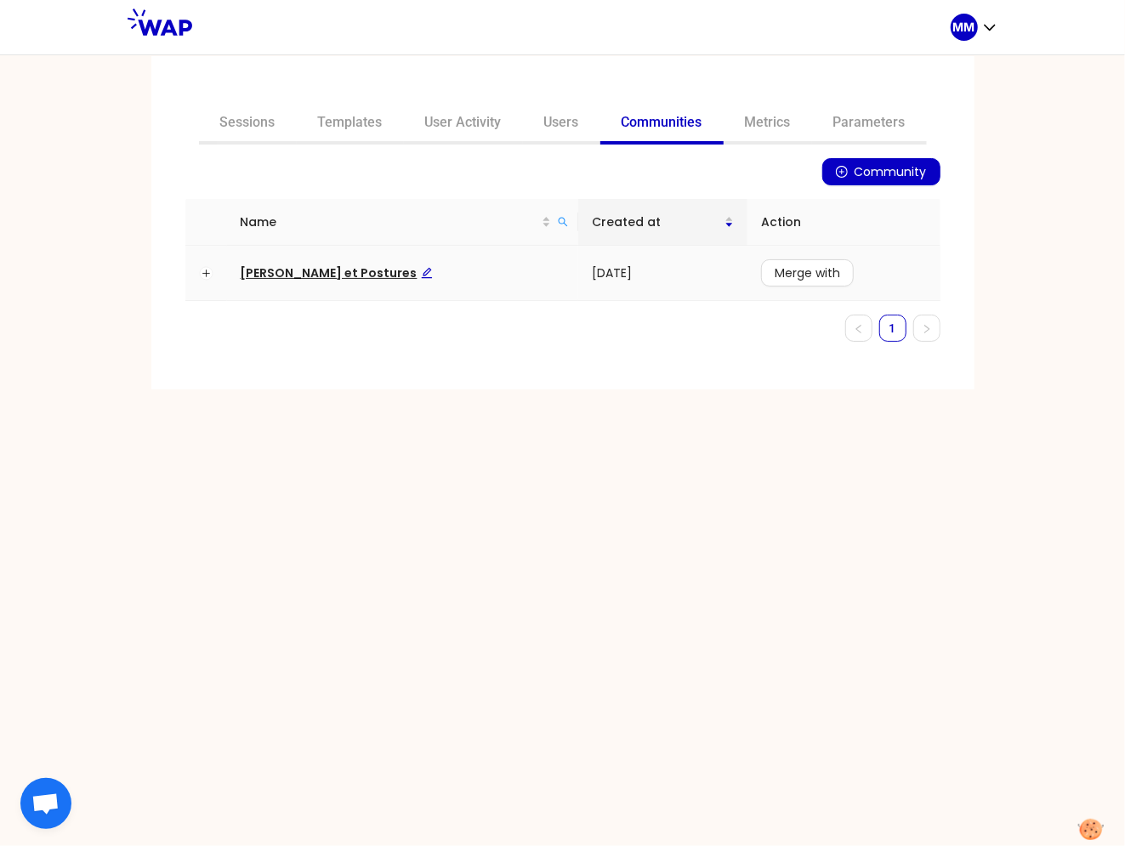
click at [388, 271] on span "[PERSON_NAME] et Postures" at bounding box center [337, 273] width 192 height 17
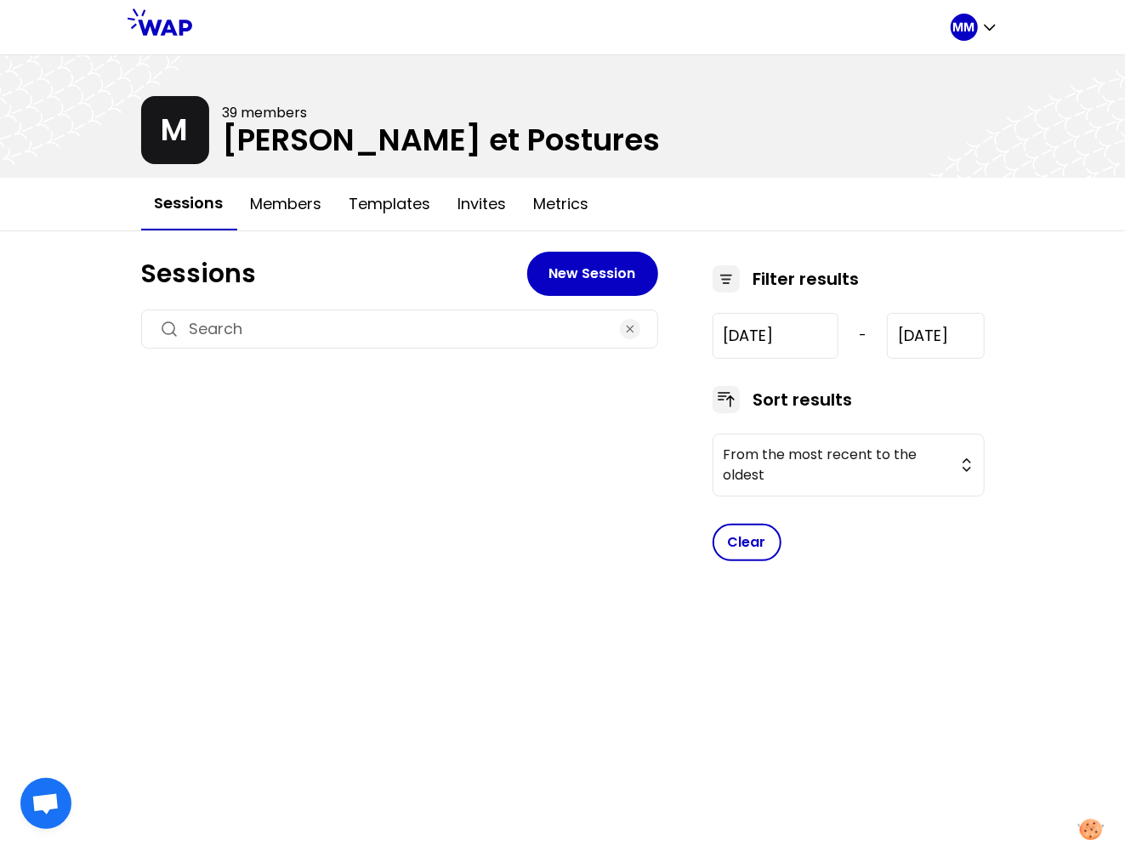
type input "[DATE]"
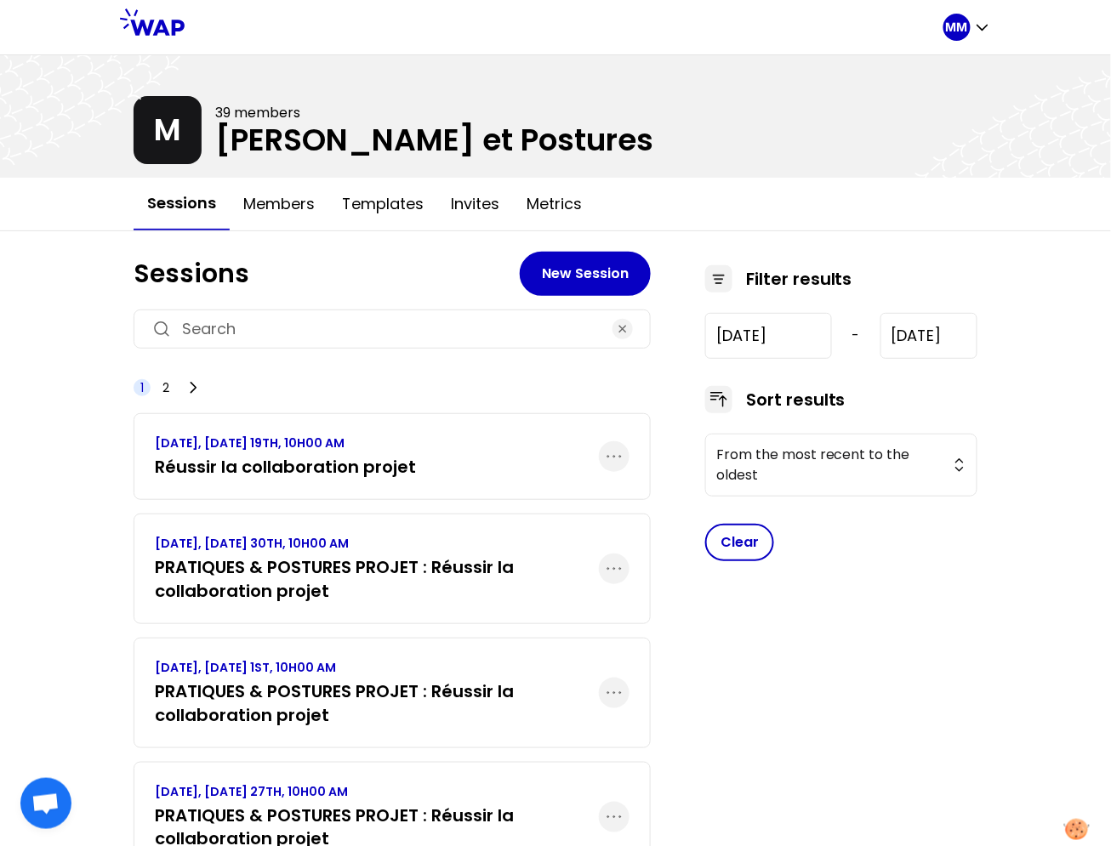
click at [435, 571] on h3 "PRATIQUES & POSTURES PROJET : Réussir la collaboration projet" at bounding box center [377, 580] width 444 height 48
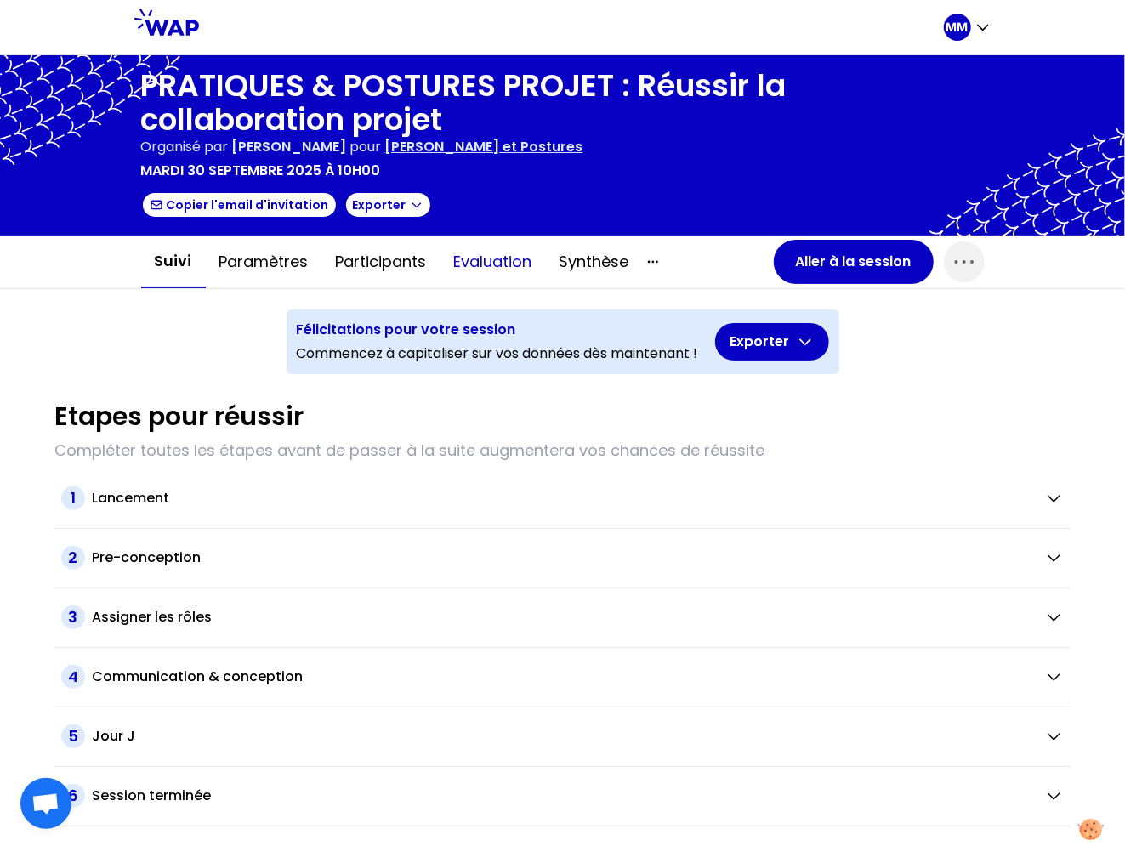
click at [489, 267] on button "Evaluation" at bounding box center [493, 261] width 105 height 51
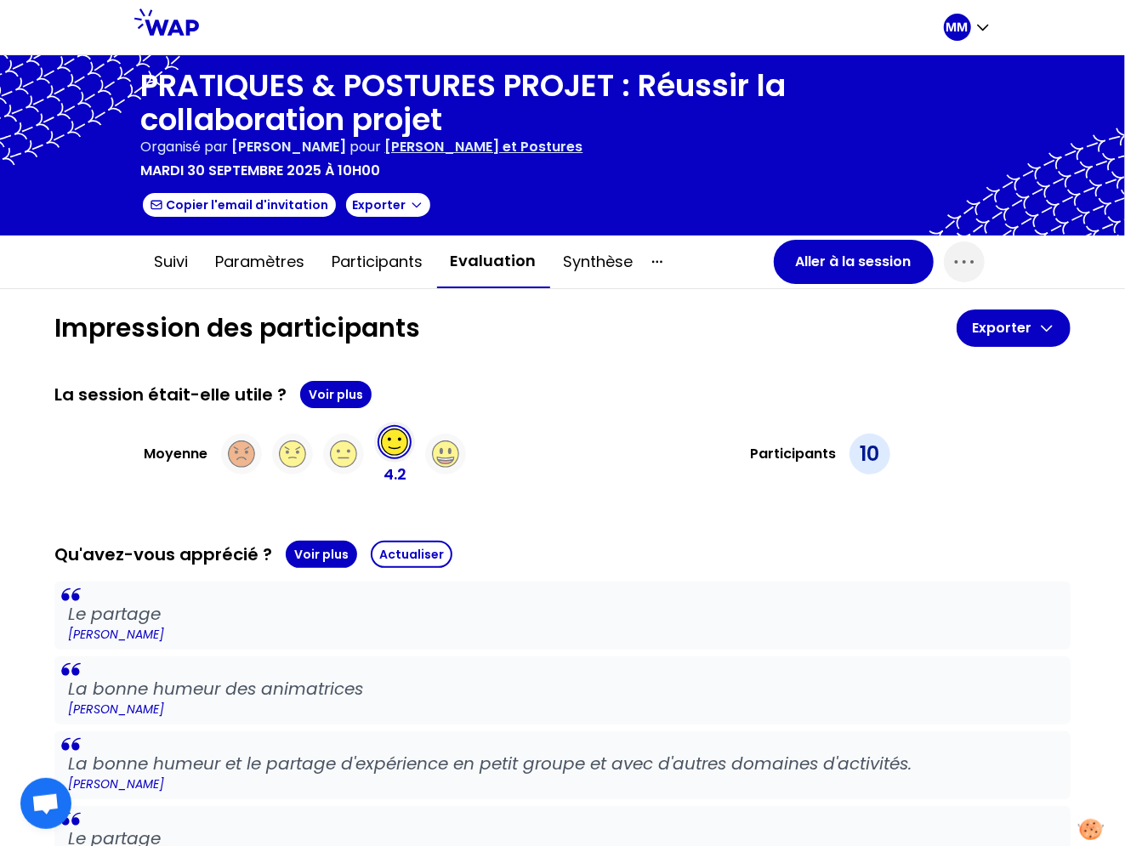
drag, startPoint x: 948, startPoint y: 255, endPoint x: 929, endPoint y: 285, distance: 35.2
click at [951, 255] on icon "button" at bounding box center [964, 261] width 27 height 27
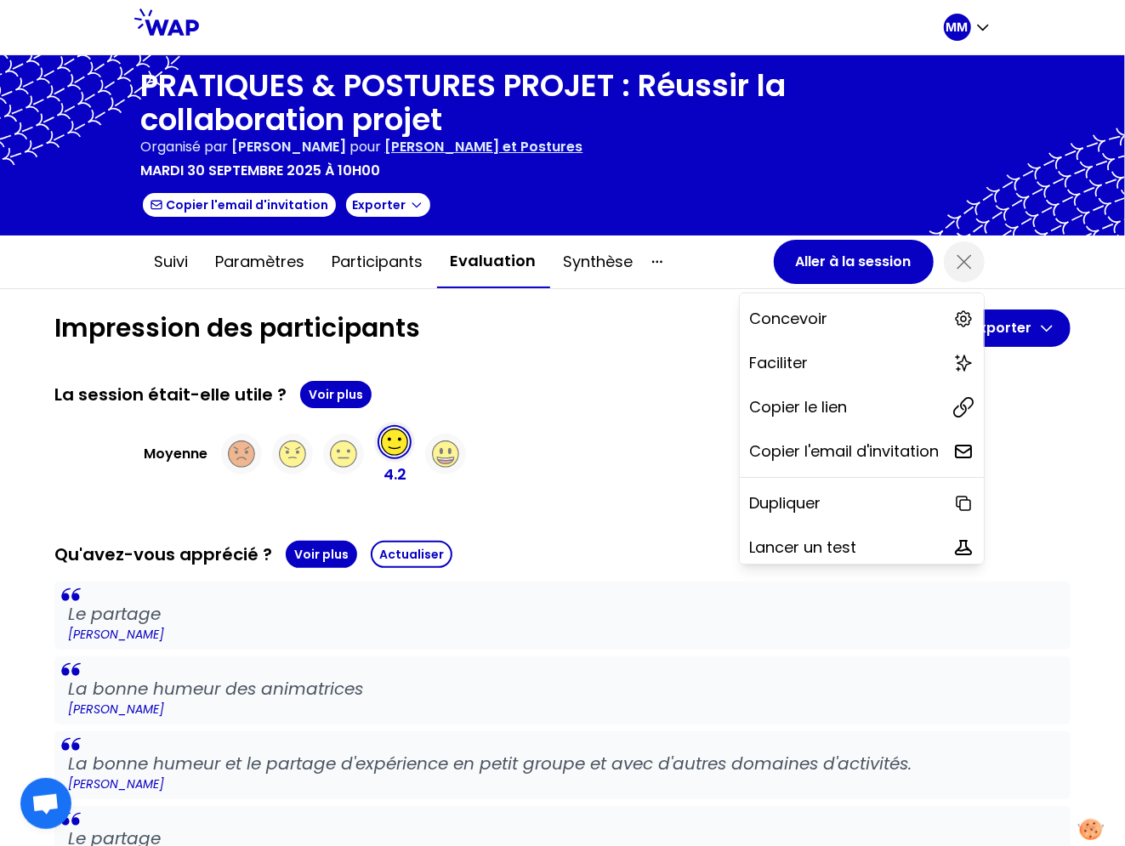
drag, startPoint x: 818, startPoint y: 404, endPoint x: 647, endPoint y: 391, distance: 172.3
click at [818, 404] on p "Copier le lien" at bounding box center [799, 408] width 98 height 24
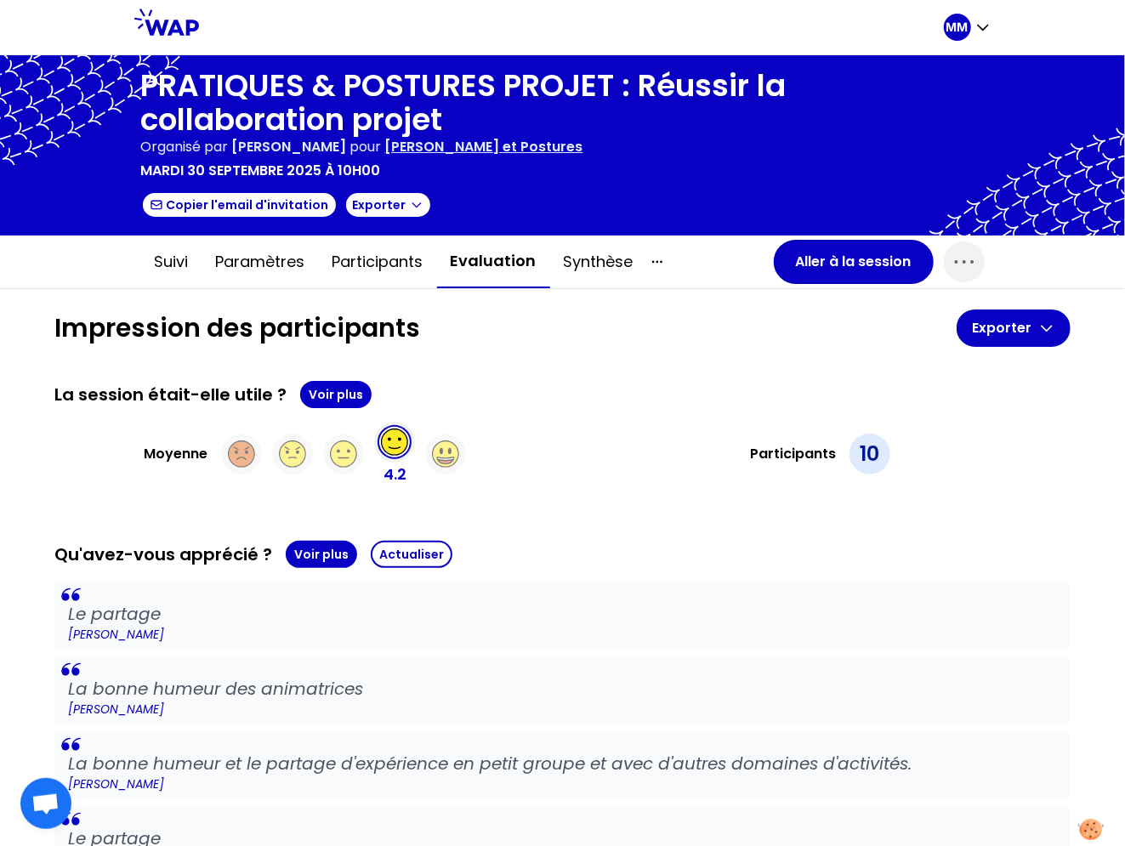
click at [551, 150] on p "[PERSON_NAME] et Postures" at bounding box center [484, 147] width 198 height 20
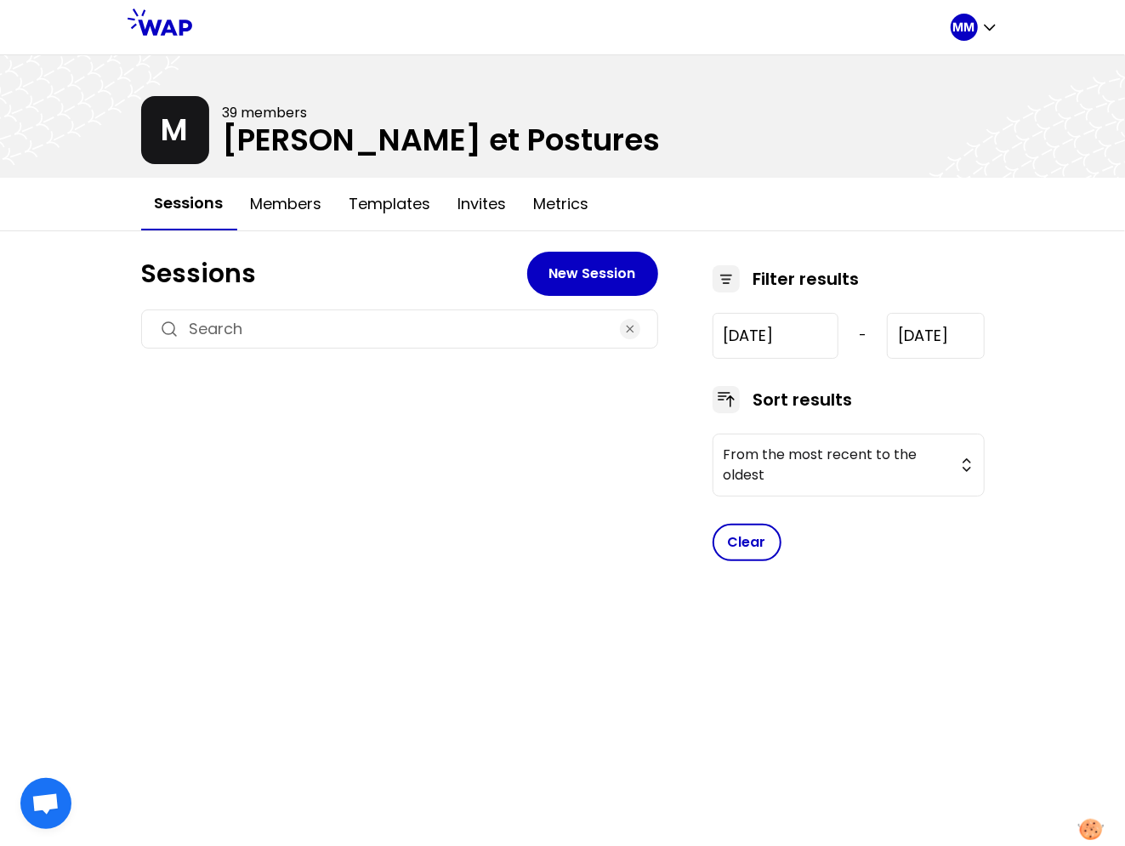
type input "[DATE]"
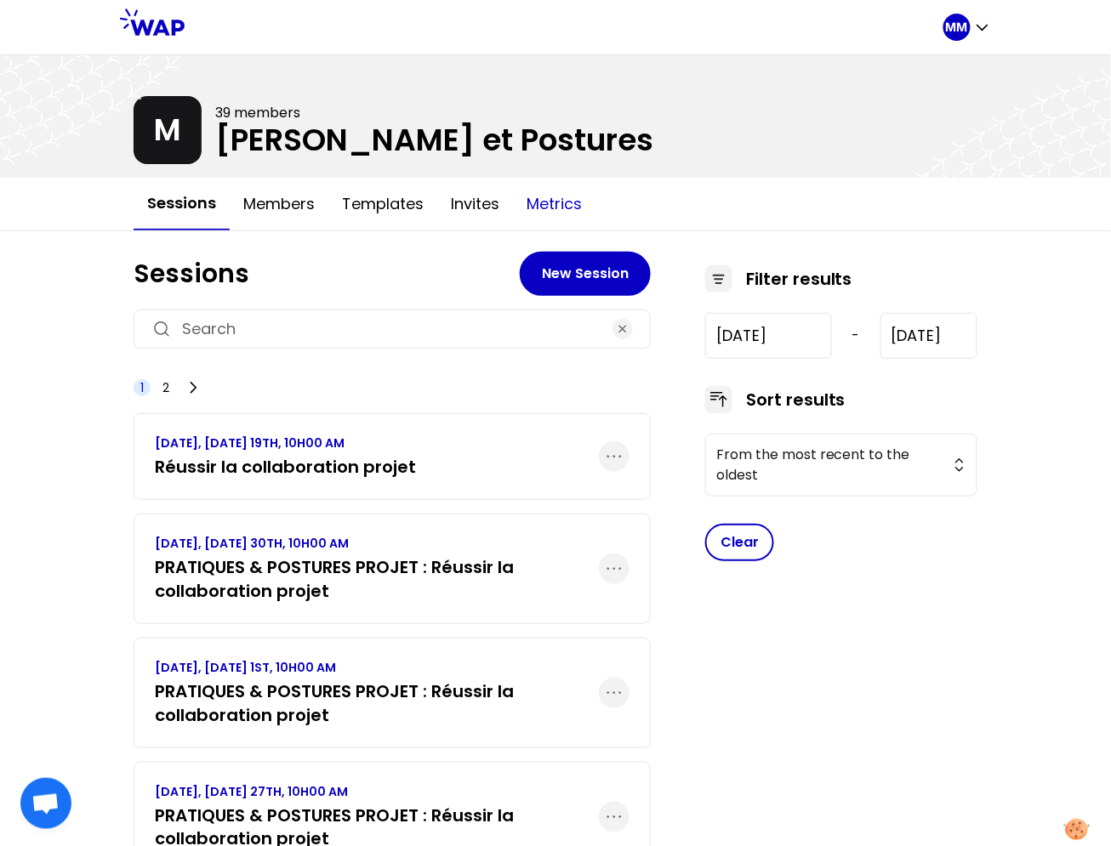
click at [557, 213] on button "Metrics" at bounding box center [554, 204] width 83 height 51
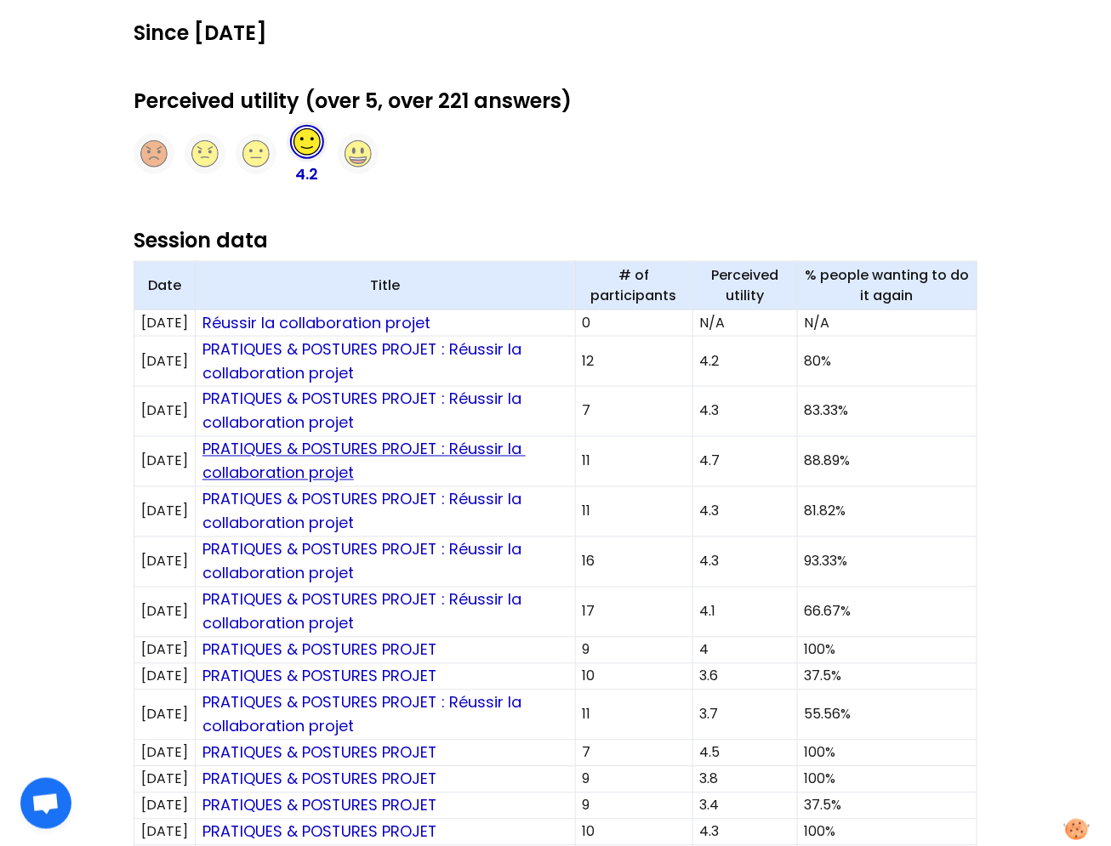
scroll to position [435, 0]
